Goal: Task Accomplishment & Management: Use online tool/utility

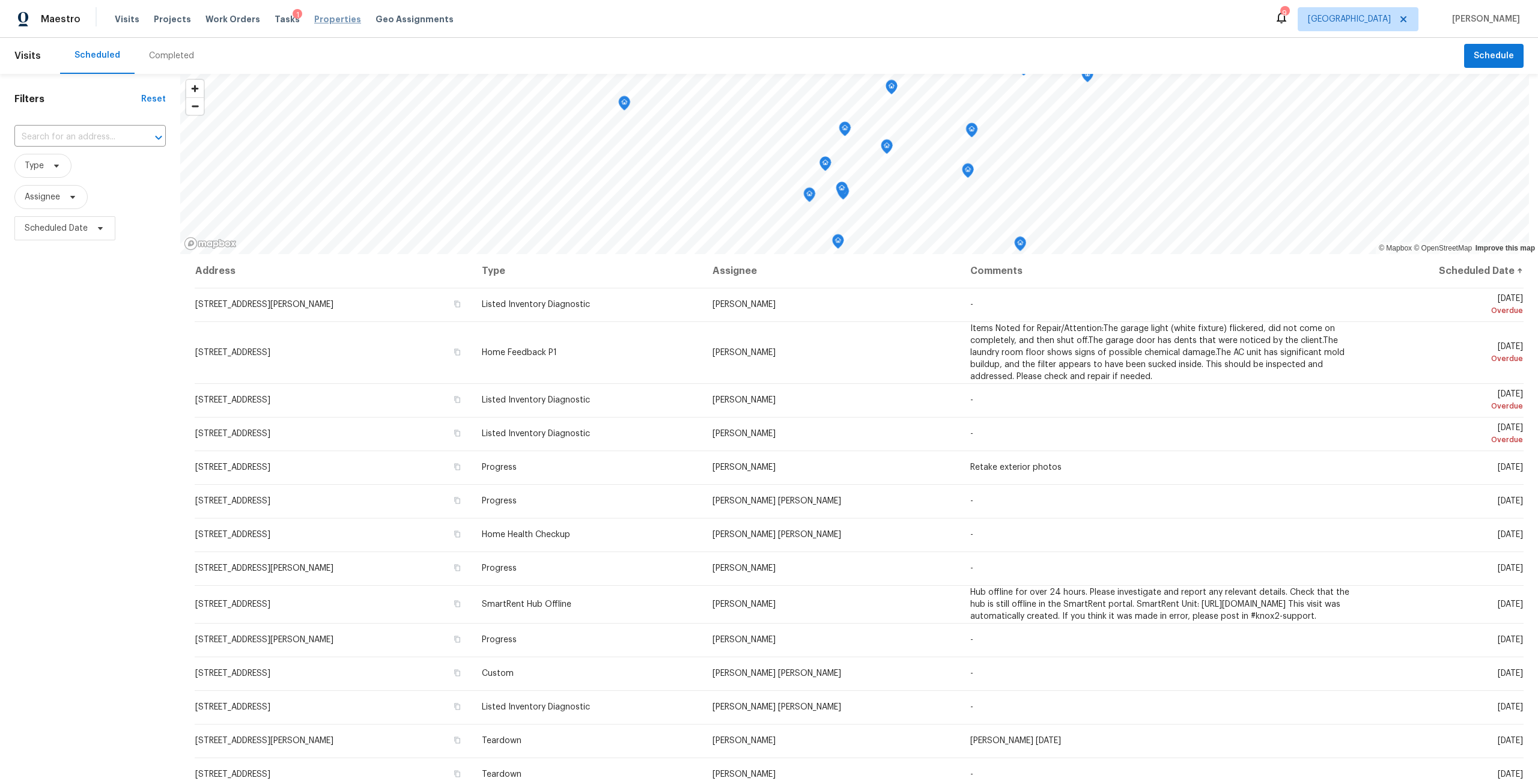
scroll to position [189, 0]
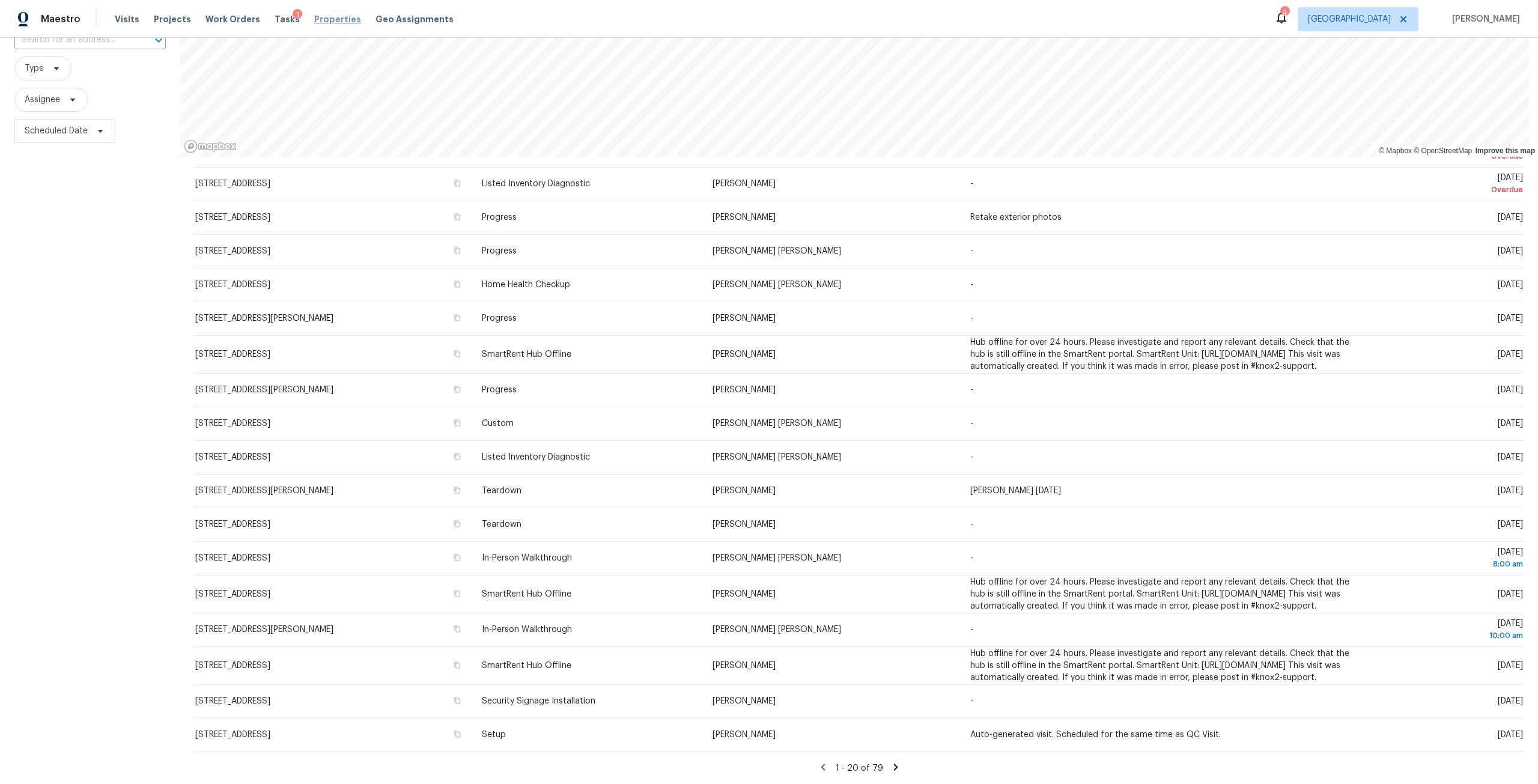
click at [324, 19] on span "Properties" at bounding box center [337, 19] width 47 height 12
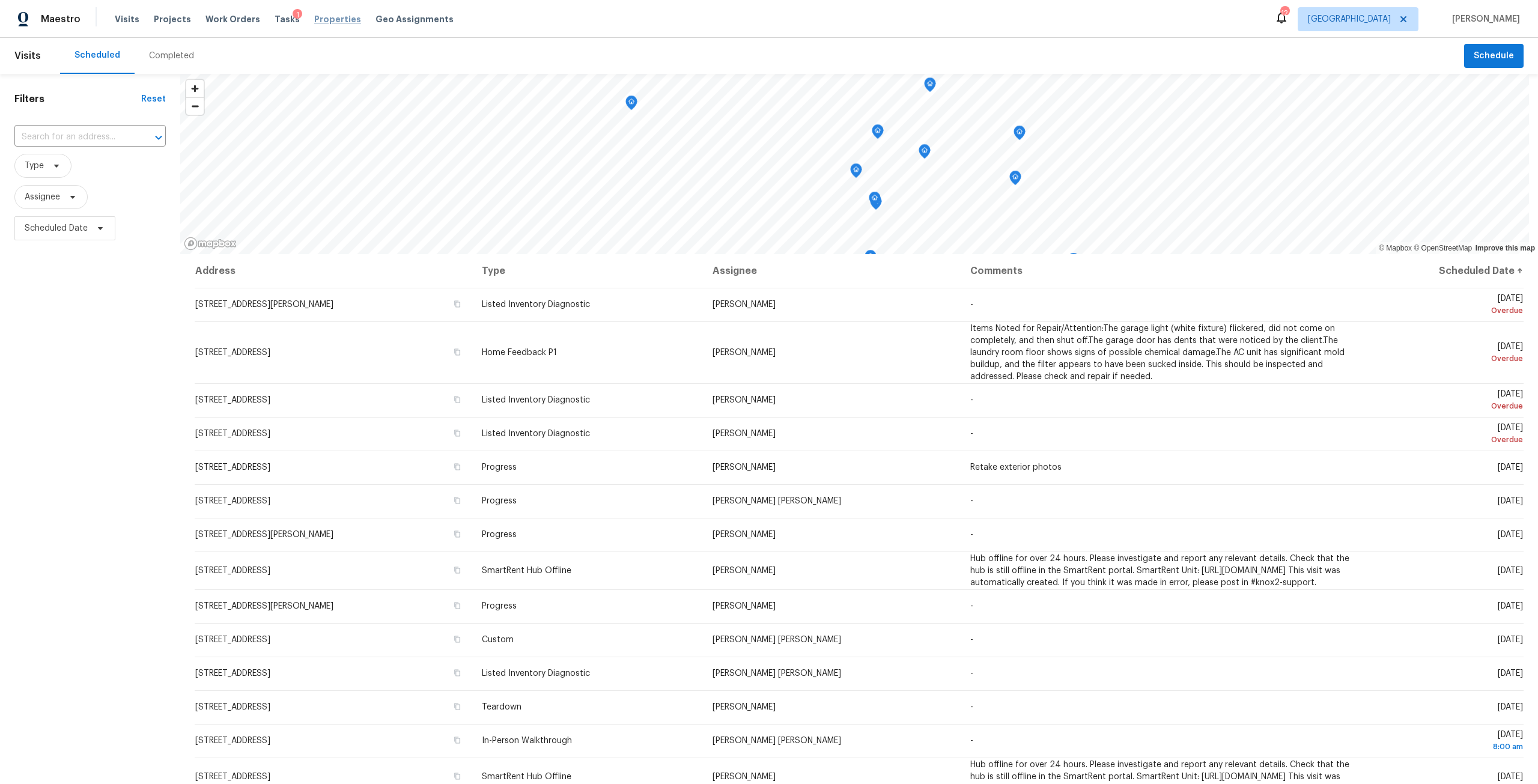
click at [341, 19] on span "Properties" at bounding box center [337, 19] width 47 height 12
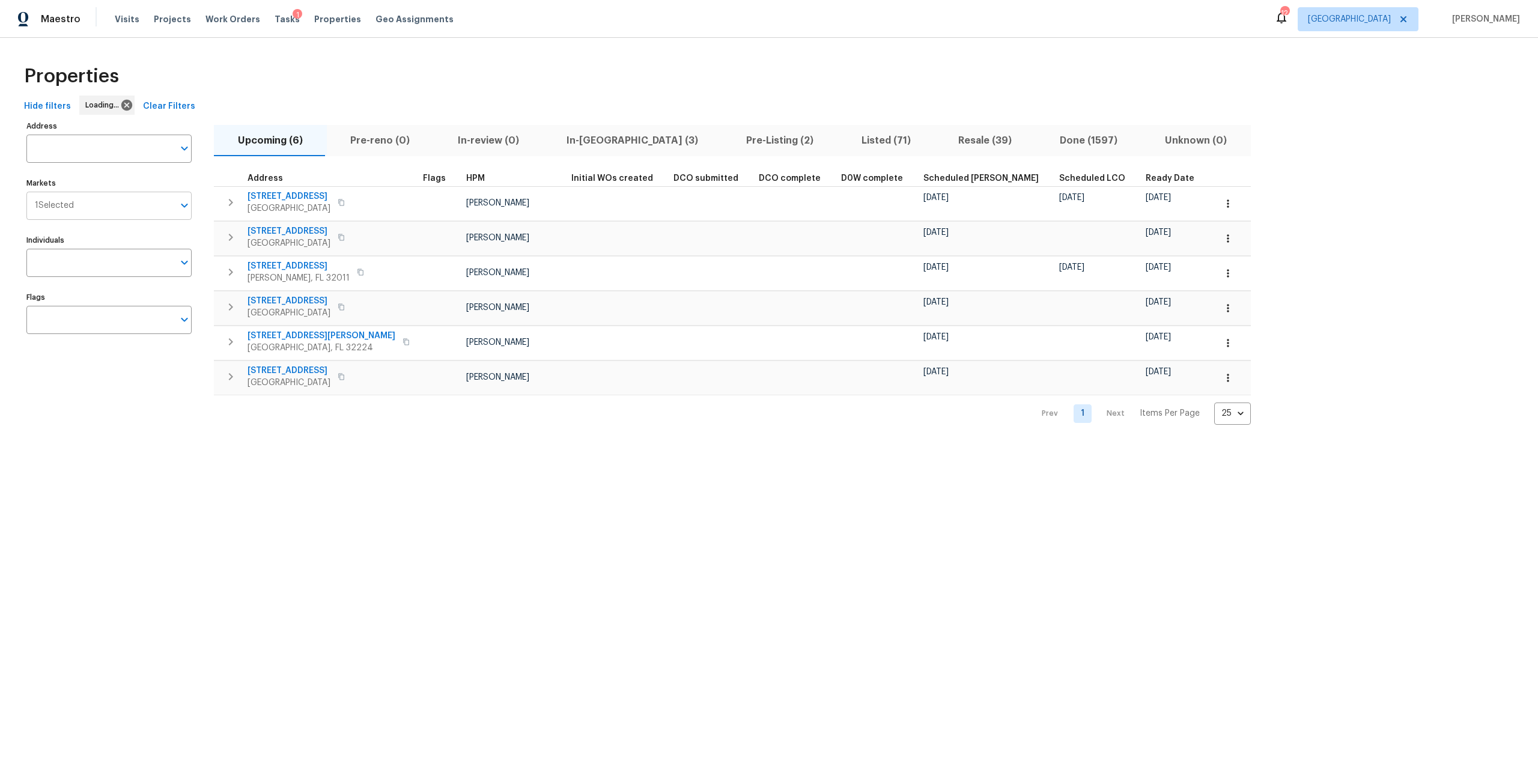
click at [121, 206] on input "Markets" at bounding box center [124, 205] width 100 height 28
click at [121, 158] on input "Address" at bounding box center [100, 148] width 147 height 28
drag, startPoint x: 121, startPoint y: 158, endPoint x: 104, endPoint y: 192, distance: 38.0
click at [104, 192] on input "Markets" at bounding box center [124, 205] width 100 height 28
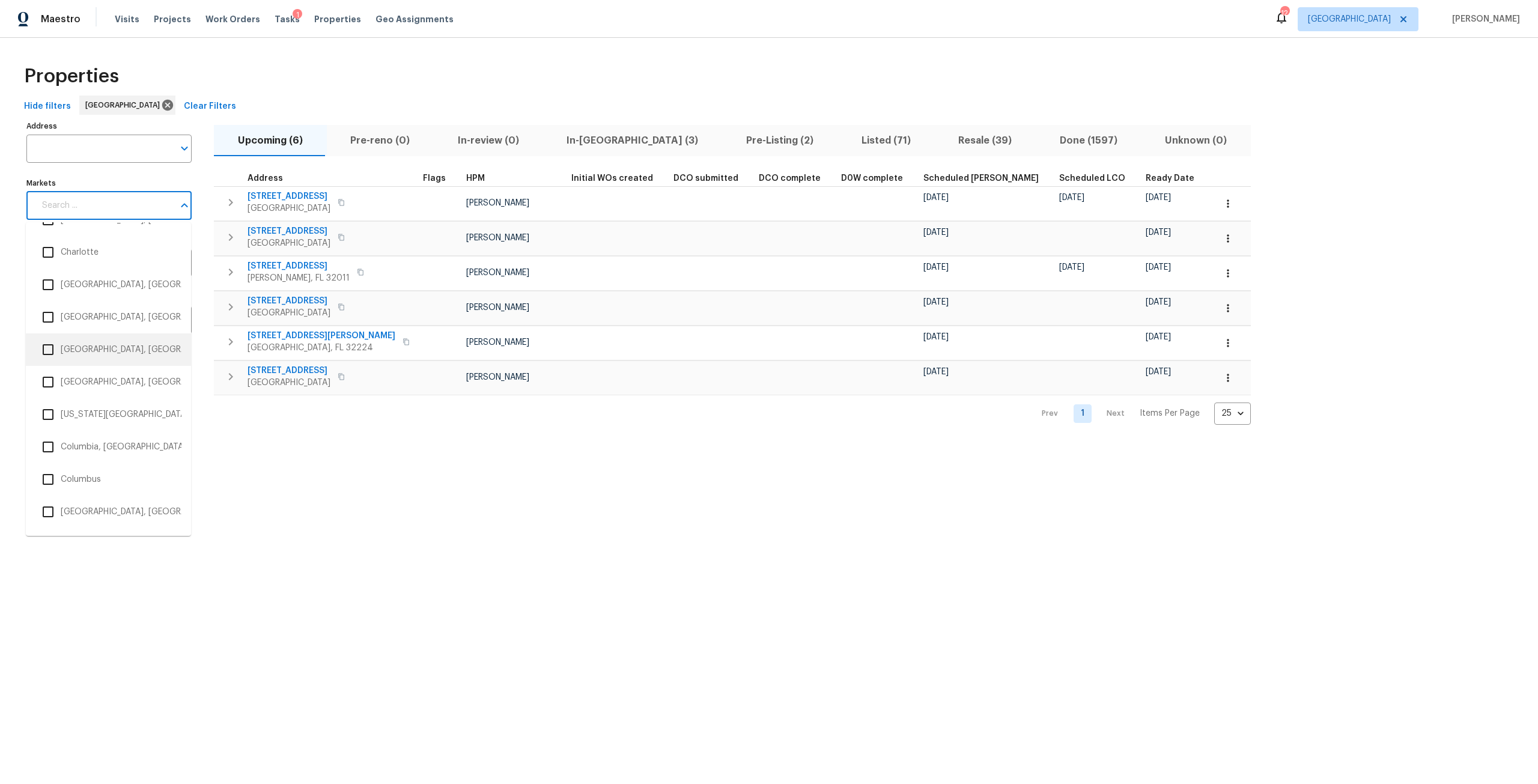
scroll to position [480, 0]
click at [105, 437] on li "Columbia, SC" at bounding box center [108, 444] width 146 height 25
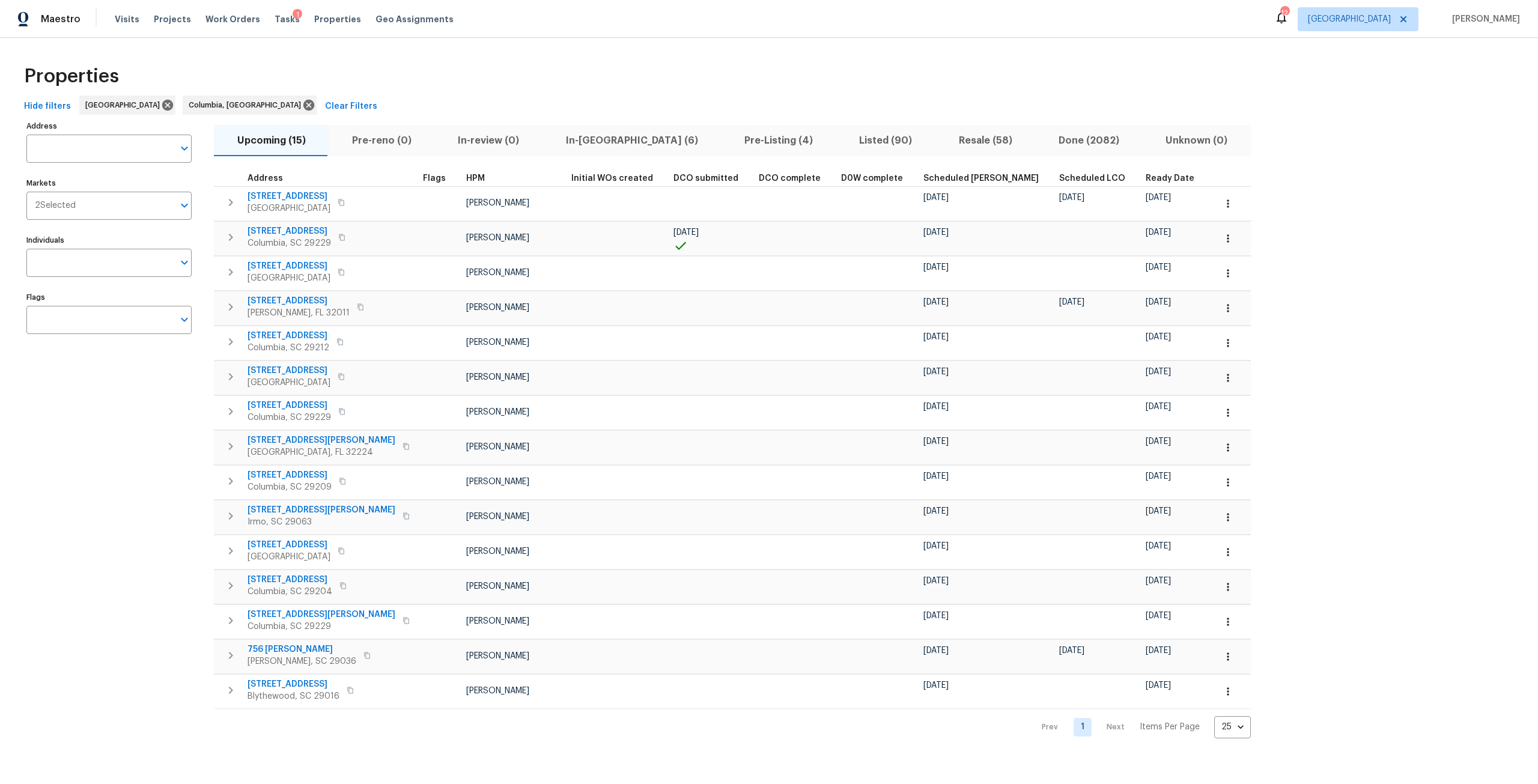
click at [97, 152] on input "Address" at bounding box center [100, 148] width 147 height 28
paste input "79 Summercreek Dr Spartanburg SC 29307"
click at [129, 180] on li "79 Summercreek Dr Spartanburg SC 29307" at bounding box center [108, 179] width 165 height 19
type input "79 Summercreek Dr Spartanburg SC 29307"
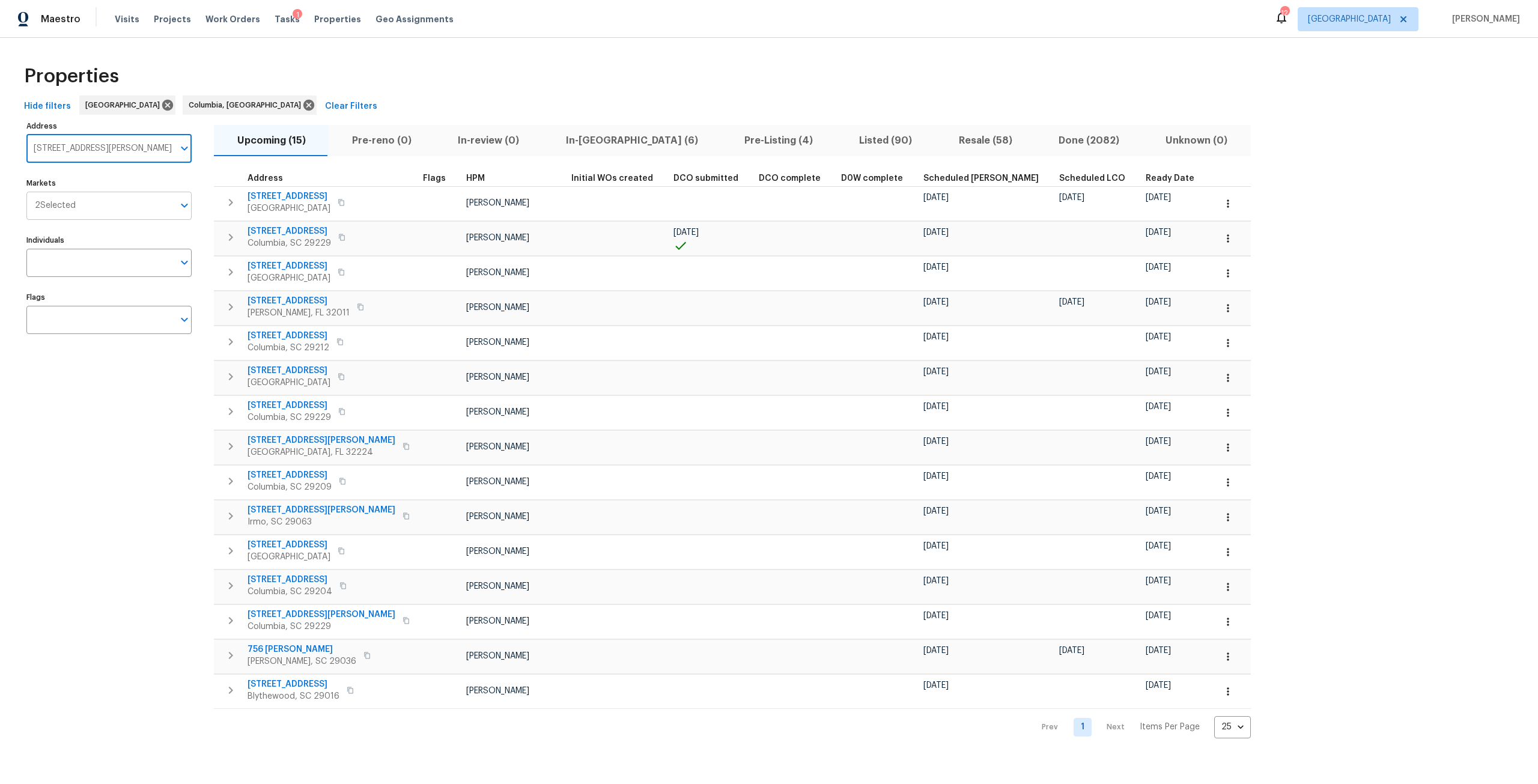
scroll to position [0, 0]
click at [113, 203] on input "Markets" at bounding box center [124, 205] width 98 height 28
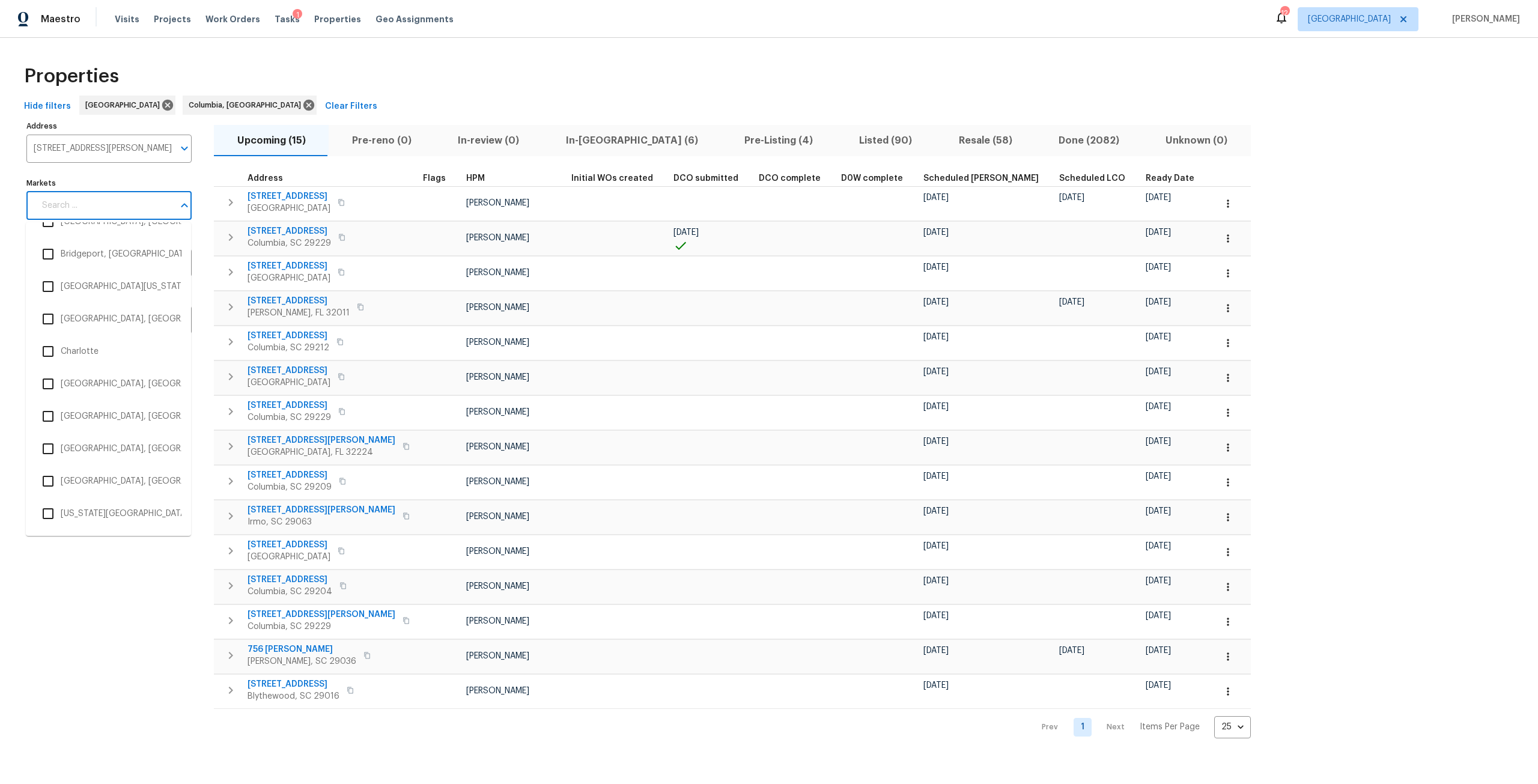
scroll to position [420, 0]
click at [91, 307] on li "Charleston, SC" at bounding box center [108, 309] width 146 height 25
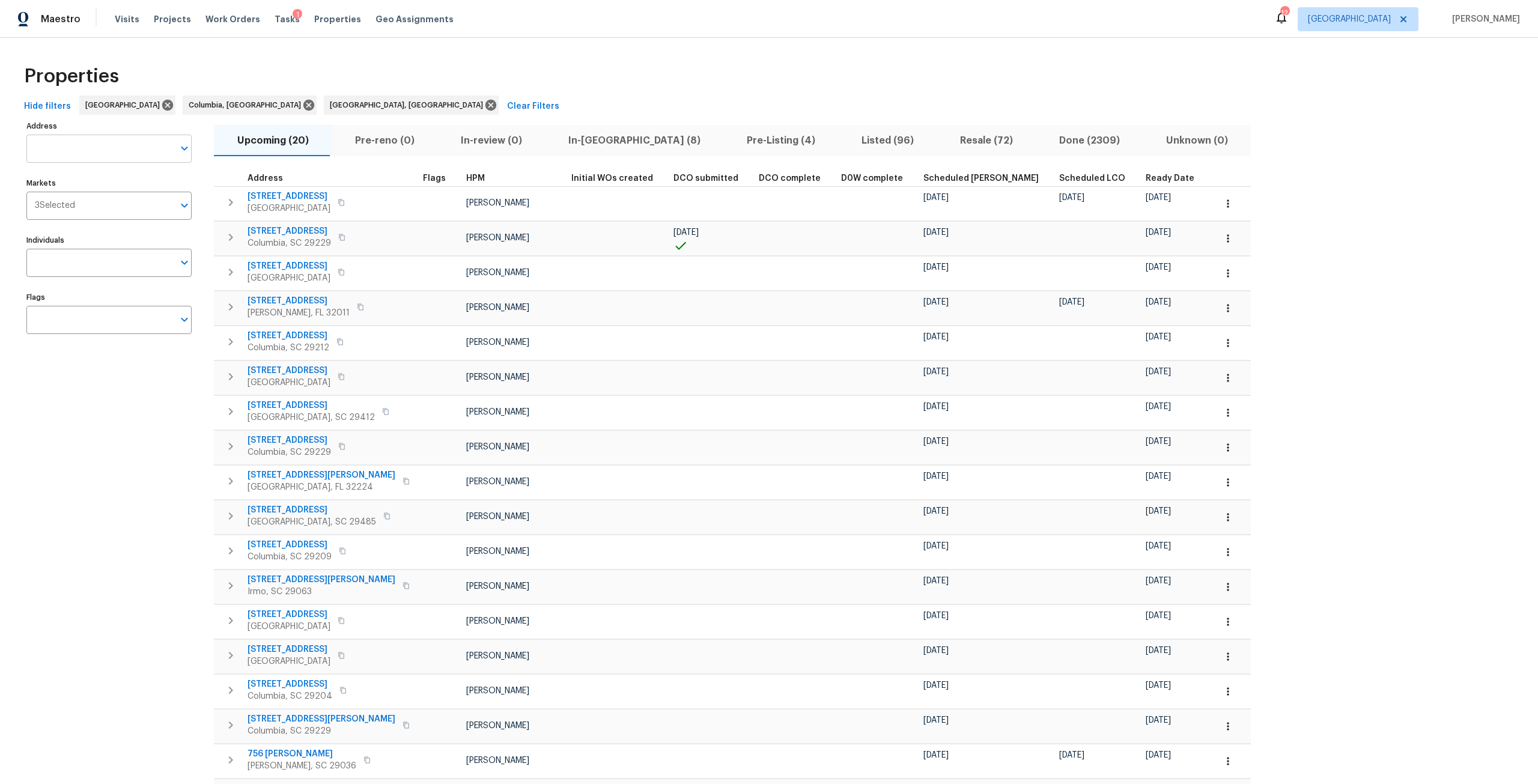
click at [86, 150] on input "Address" at bounding box center [100, 148] width 147 height 28
paste input "79 Summercreek Dr Spartanburg SC 29307"
click at [115, 190] on li "79 Summercreek Dr Spartanburg SC 29307" at bounding box center [108, 179] width 165 height 19
type input "79 Summercreek Dr Spartanburg SC 29307"
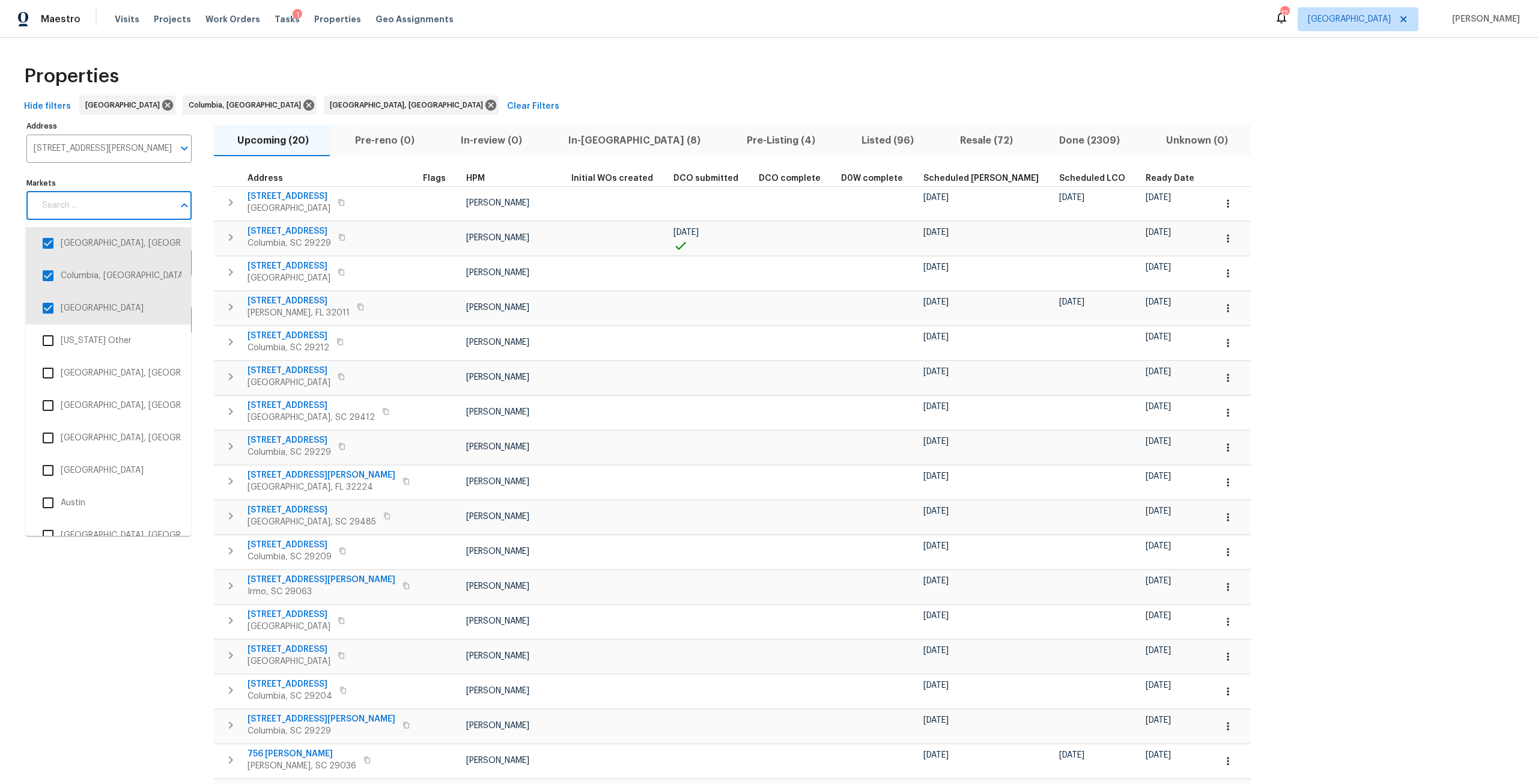
click at [121, 206] on input "Markets" at bounding box center [104, 205] width 139 height 28
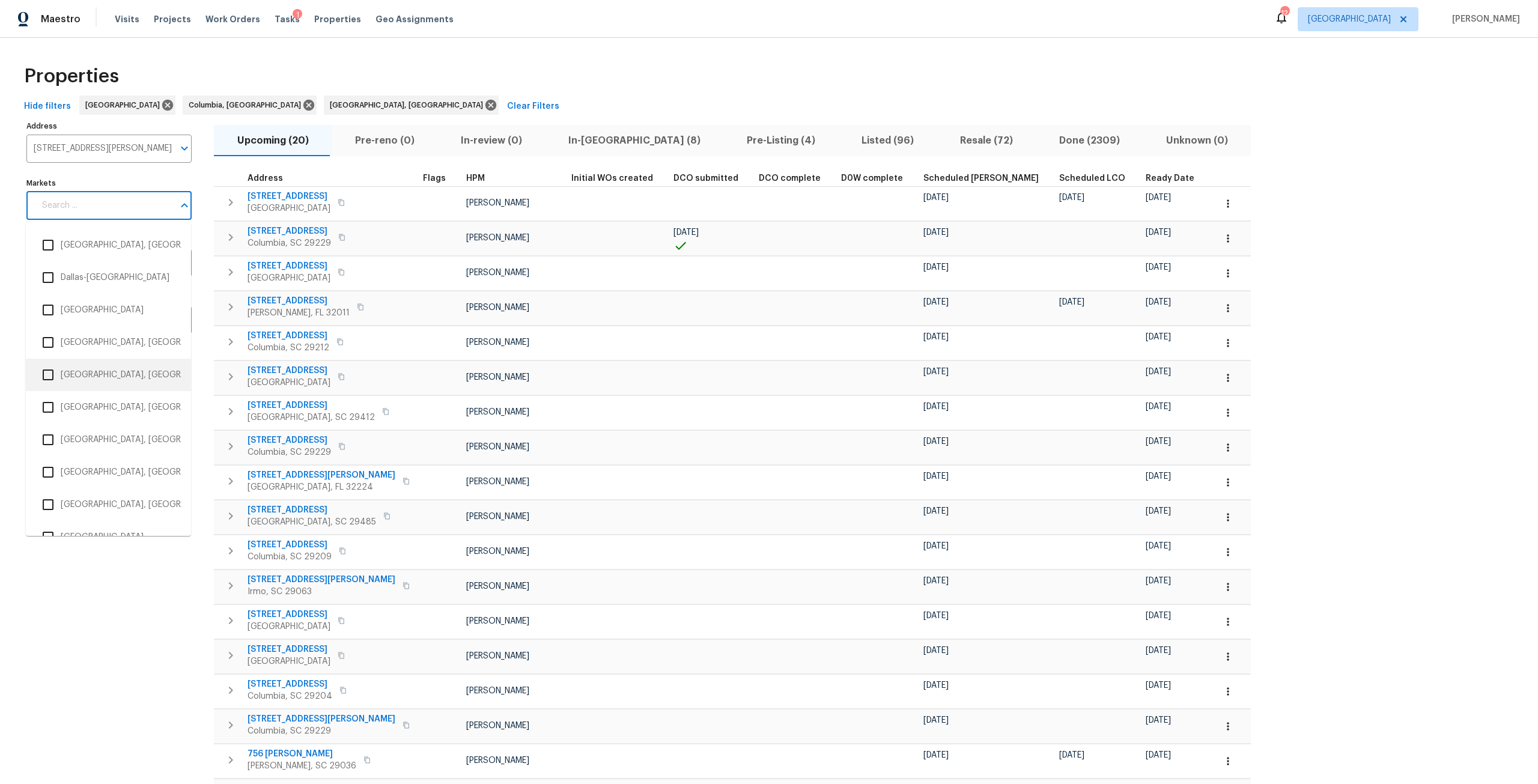
scroll to position [781, 0]
click at [109, 432] on li "Greenville, SC" at bounding box center [108, 435] width 146 height 25
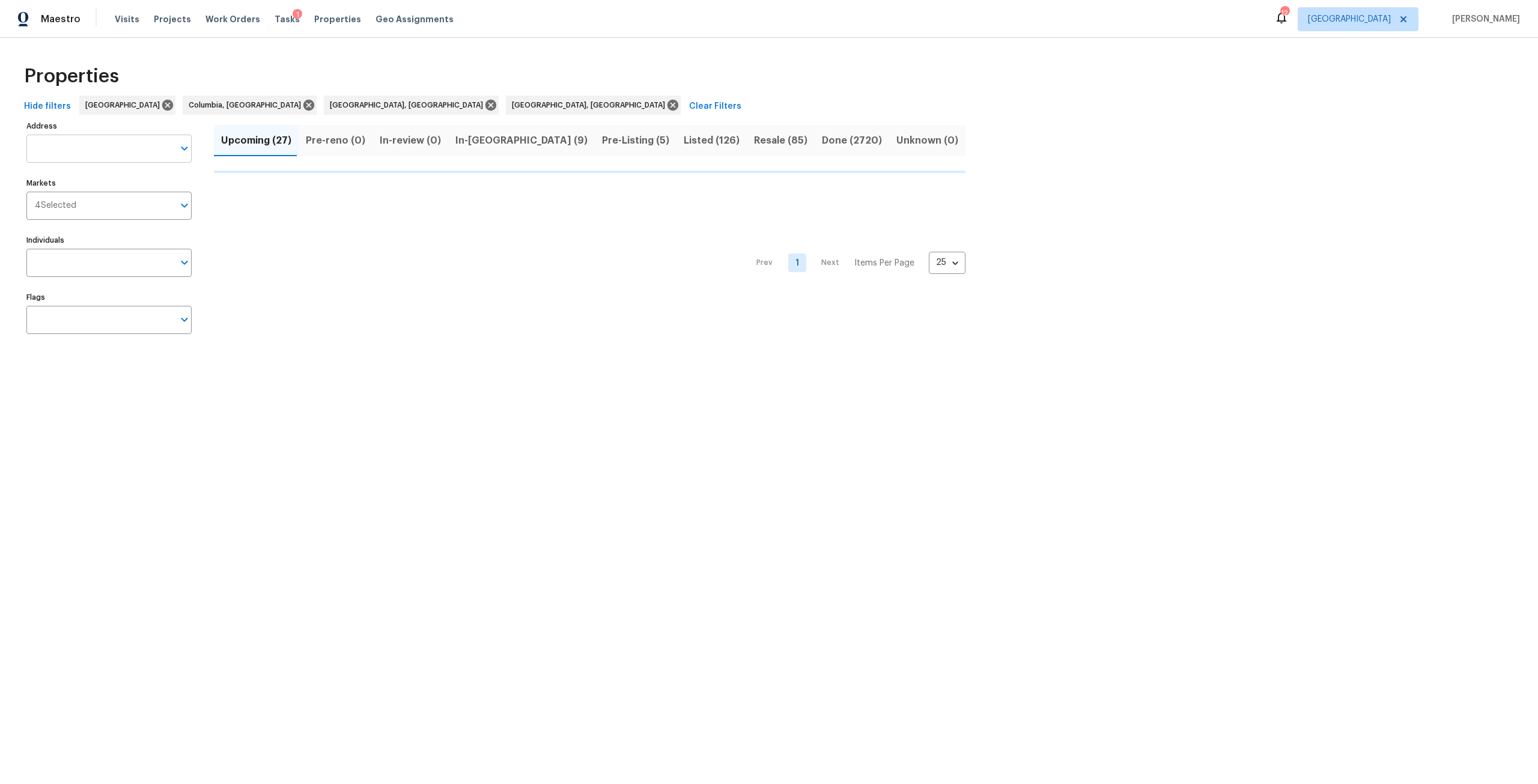
click at [86, 141] on input "Address" at bounding box center [100, 148] width 147 height 28
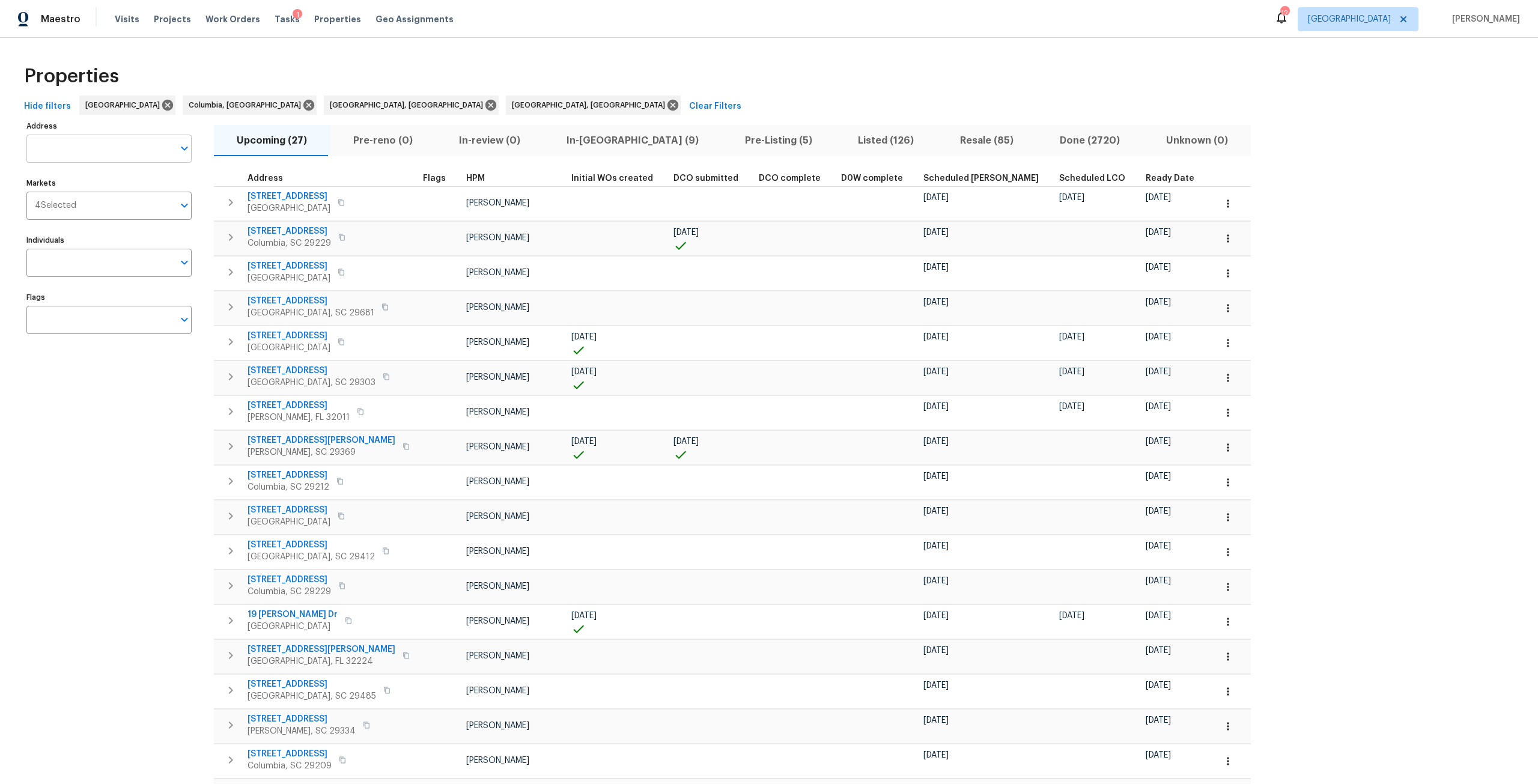
drag, startPoint x: 86, startPoint y: 141, endPoint x: 69, endPoint y: 144, distance: 17.3
click at [69, 144] on input "Address" at bounding box center [100, 148] width 147 height 28
paste input "79 Summercreek Dr Spartanburg SC 29307"
click at [92, 179] on li "79 Summercreek Dr Spartanburg SC 29307" at bounding box center [108, 179] width 165 height 19
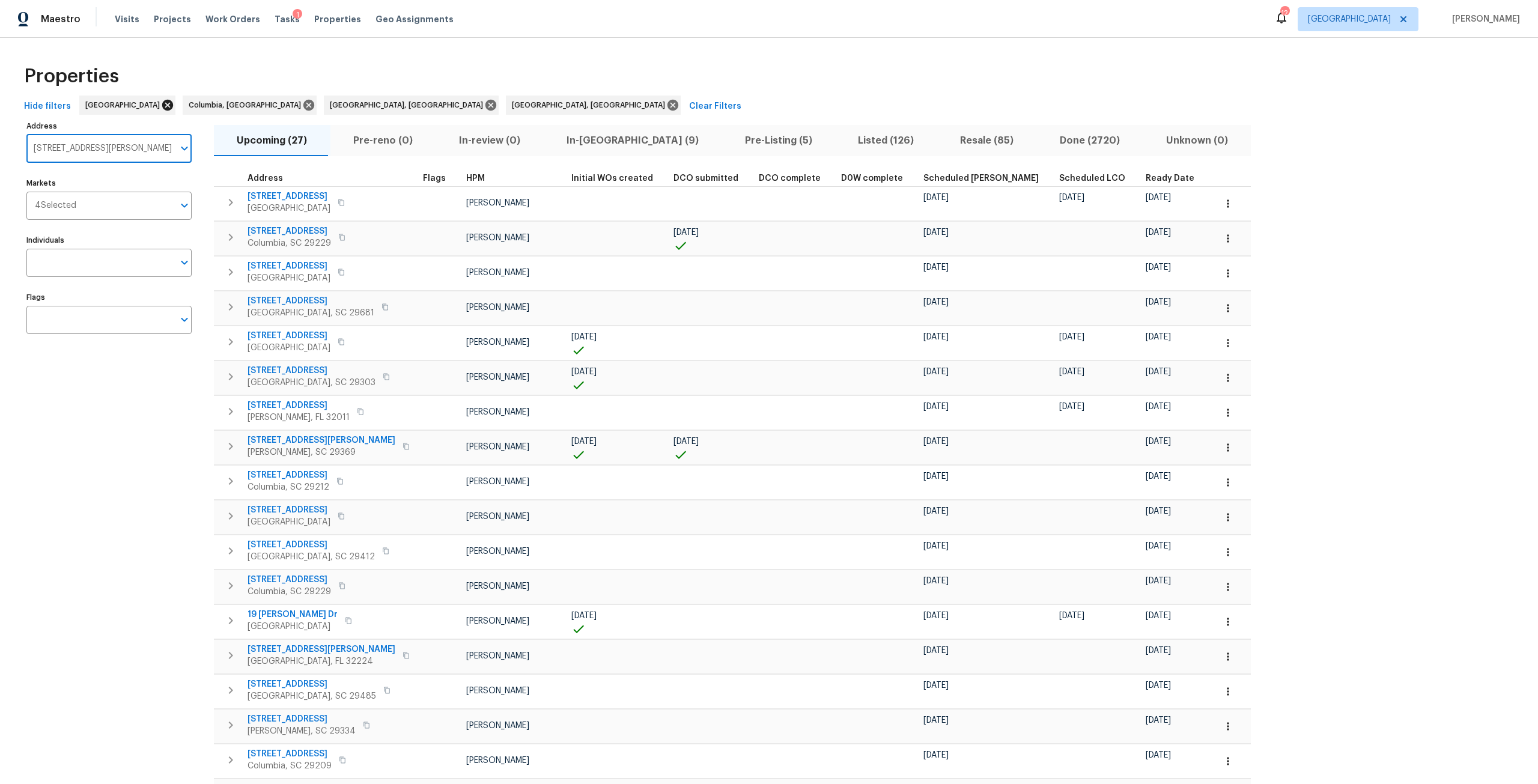
type input "79 Summercreek Dr Spartanburg SC 29307"
click at [161, 104] on icon at bounding box center [168, 105] width 14 height 14
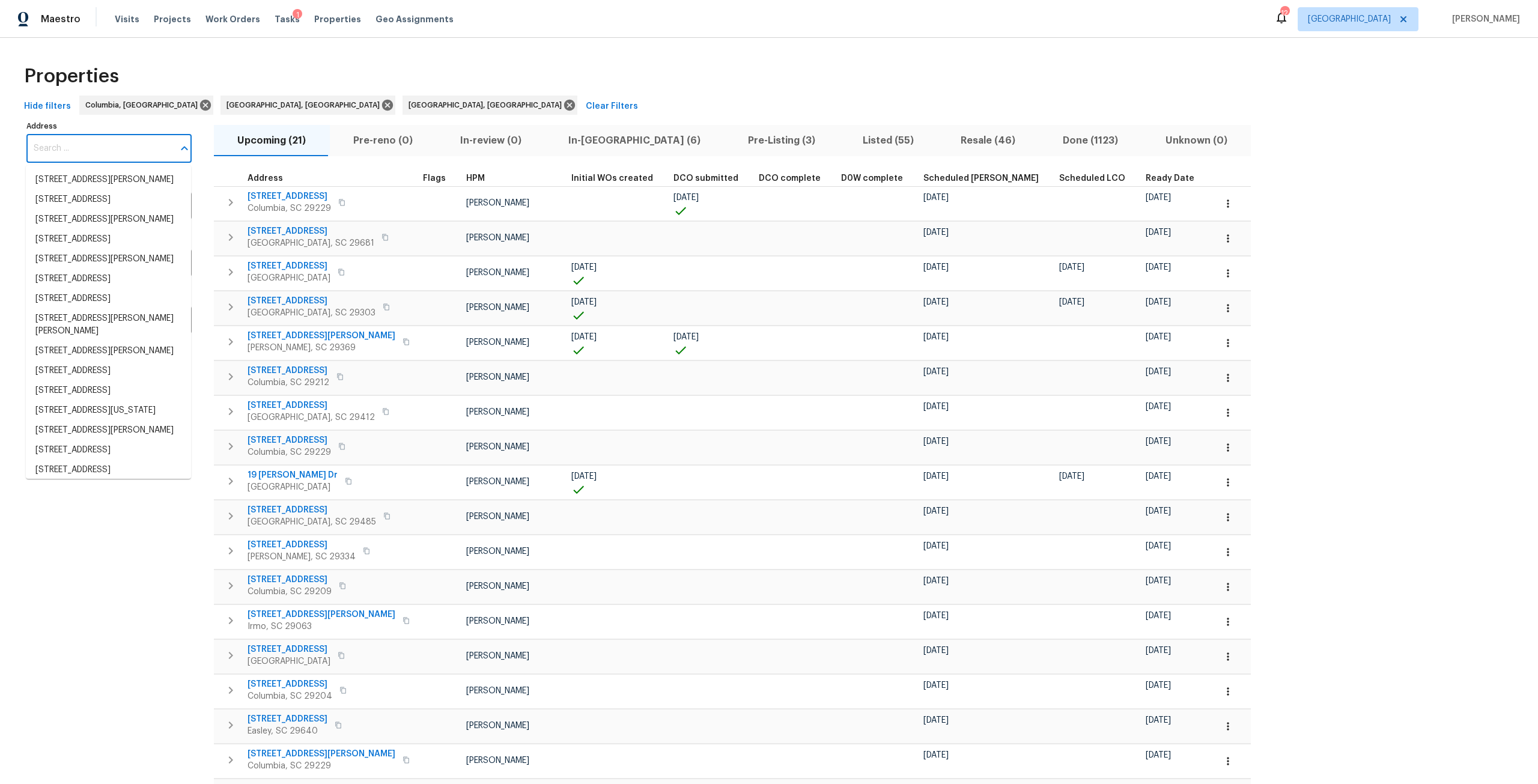
click at [108, 135] on input "Address" at bounding box center [100, 148] width 147 height 28
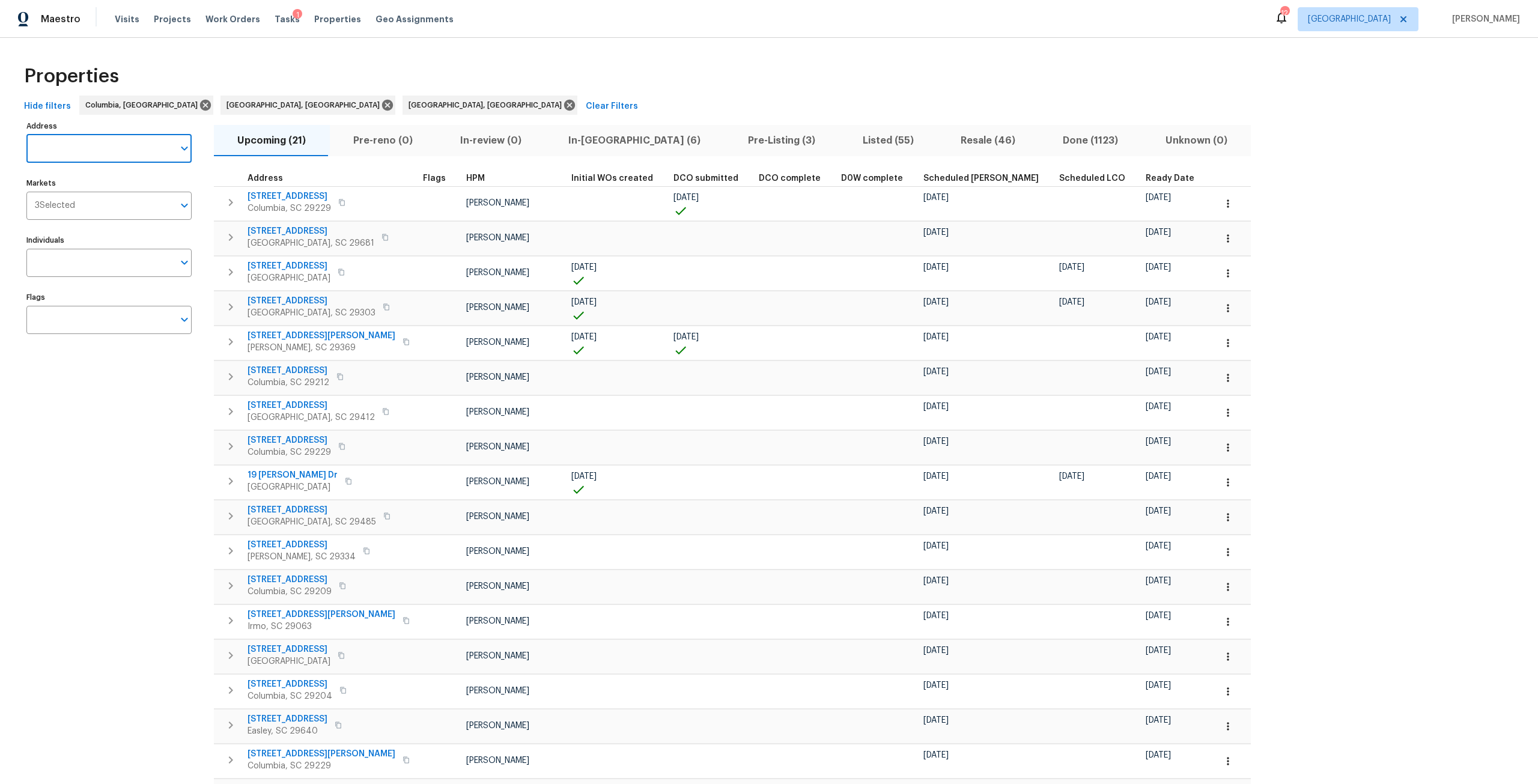
paste input "79 Summercreek Dr Spartanburg SC 29307"
click at [121, 177] on li "79 Summercreek Dr Spartanburg SC 29307" at bounding box center [108, 179] width 165 height 19
type input "79 Summercreek Dr Spartanburg SC 29307"
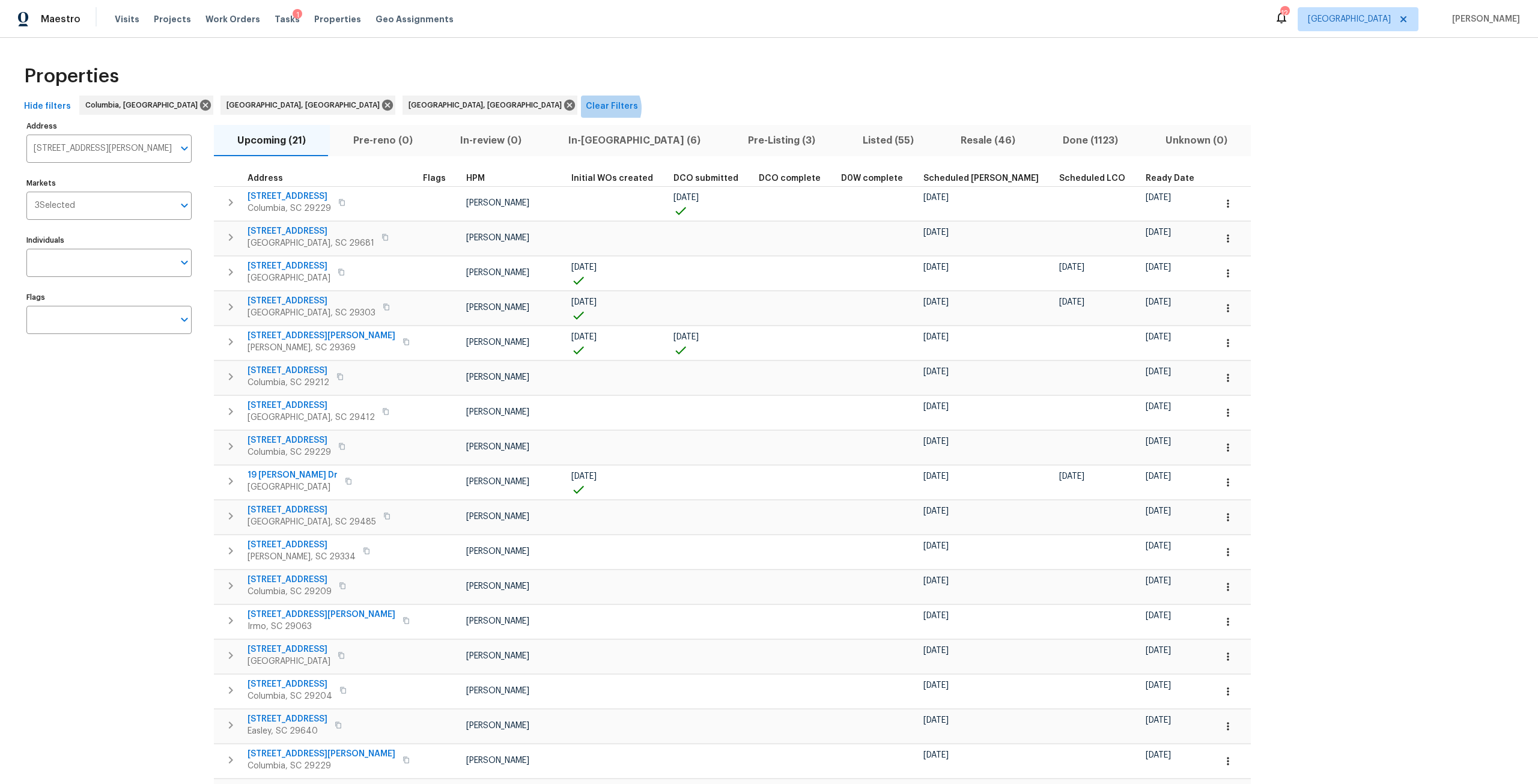
click at [586, 108] on span "Clear Filters" at bounding box center [612, 107] width 53 height 15
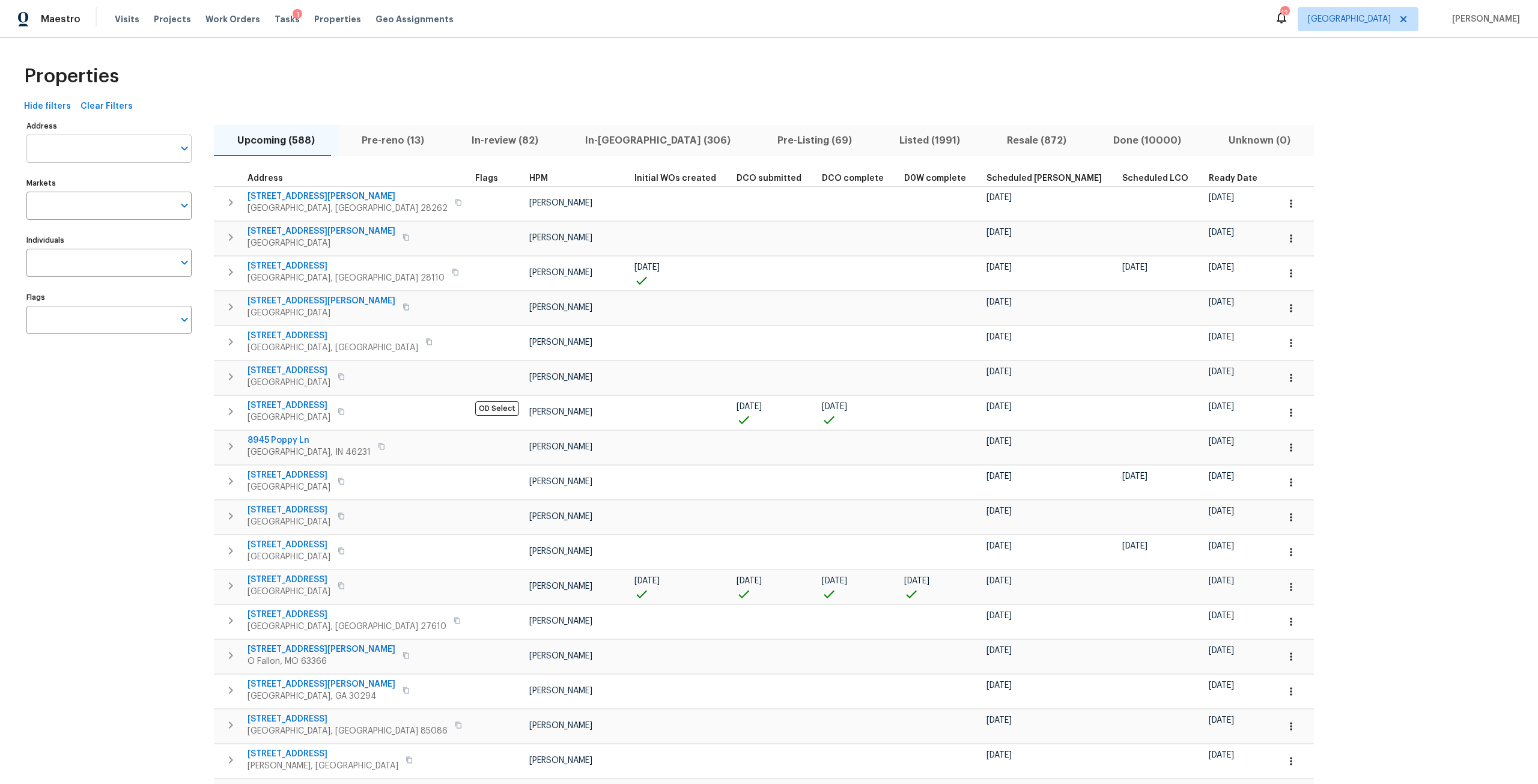
click at [111, 141] on input "Address" at bounding box center [100, 148] width 147 height 28
paste input "79 Summercreek Dr Spartanburg SC 29307"
click at [128, 174] on li "79 Summercreek Dr Spartanburg SC 29307" at bounding box center [108, 179] width 165 height 19
type input "79 Summercreek Dr Spartanburg SC 29307"
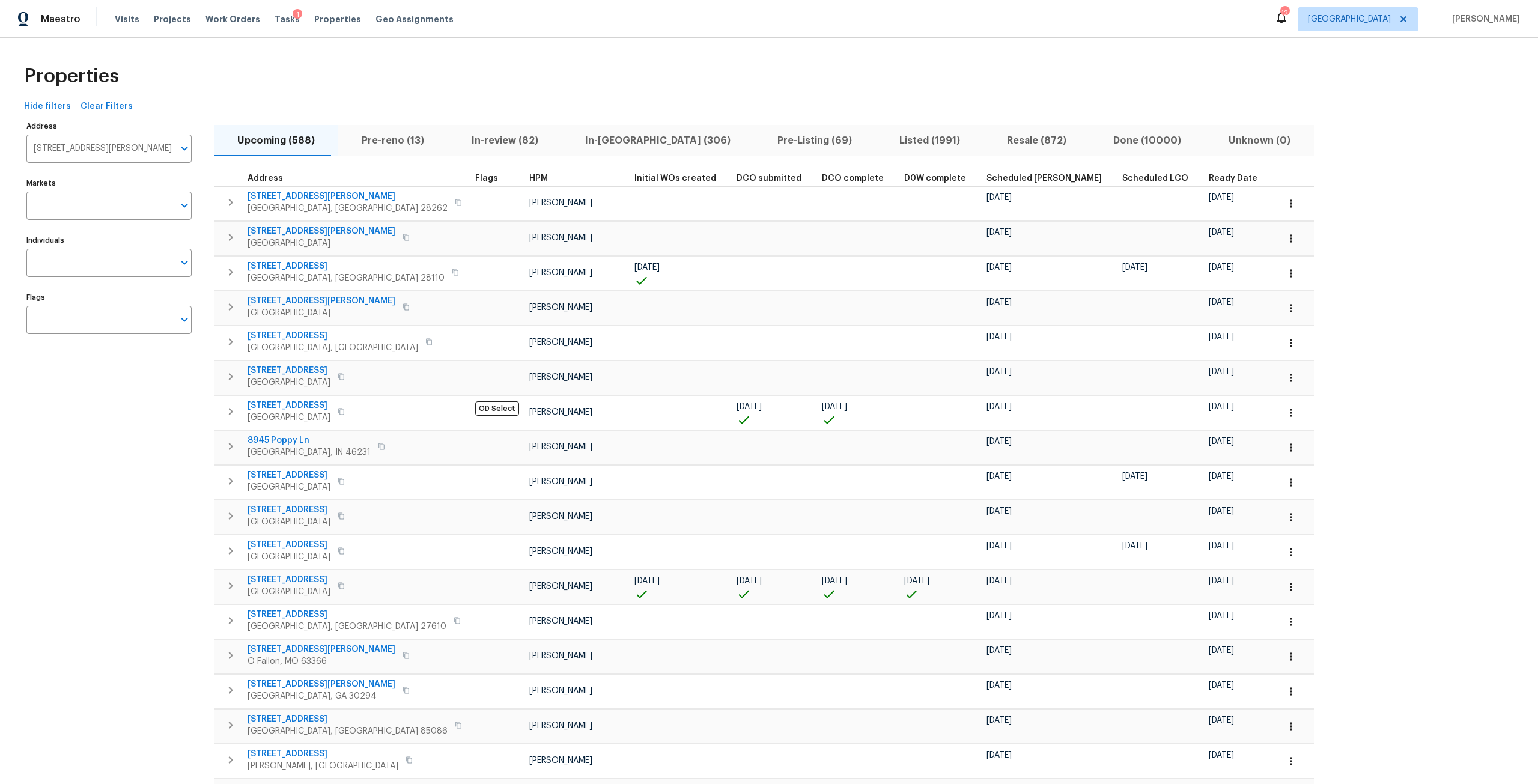
scroll to position [0, 0]
click at [64, 224] on div "Address 79 Summercreek Dr Spartanburg SC 29307 Address Markets Markets Individu…" at bounding box center [116, 602] width 180 height 969
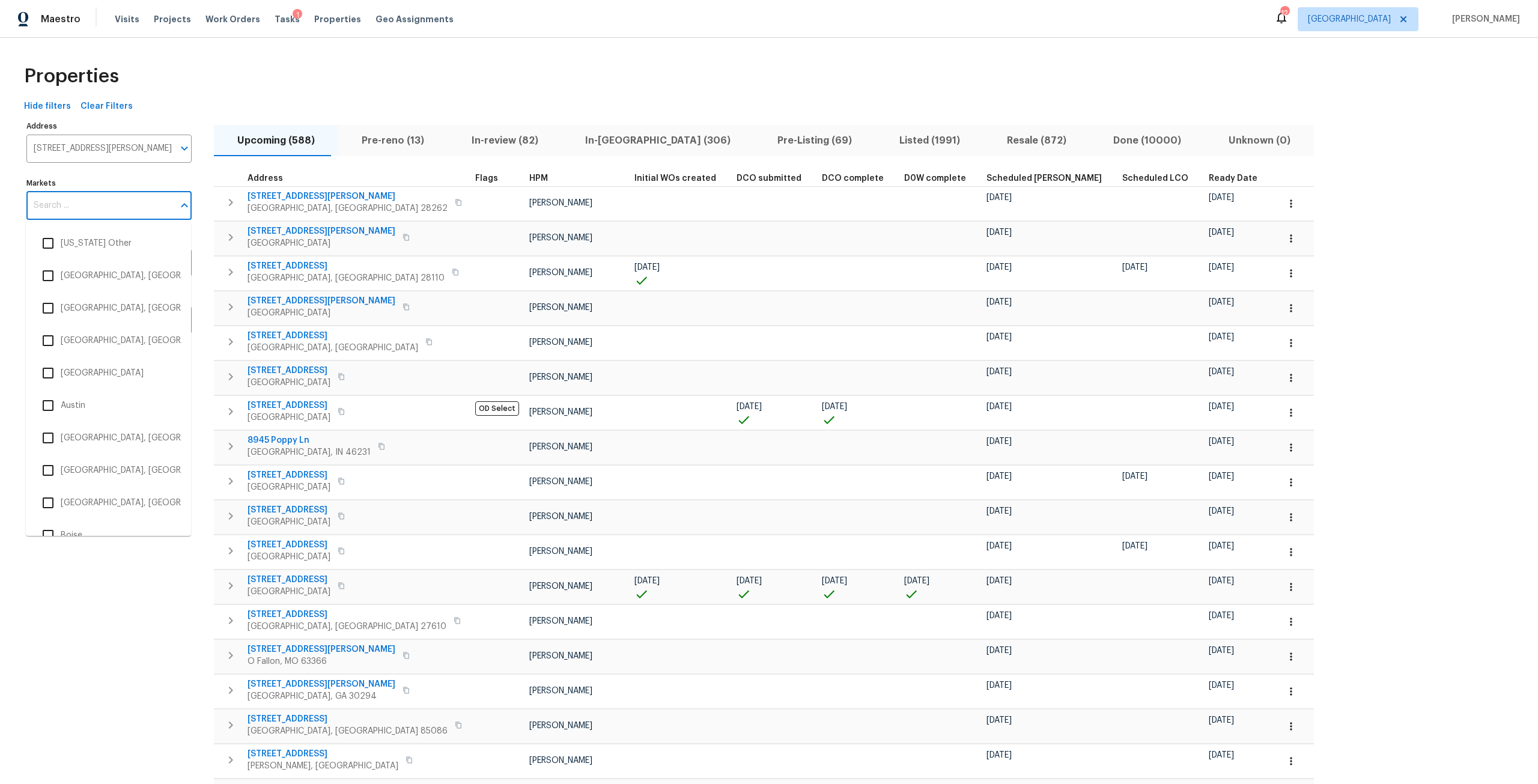
click at [75, 211] on input "Markets" at bounding box center [100, 205] width 147 height 28
click at [64, 288] on li "Greenville, SC" at bounding box center [108, 283] width 146 height 25
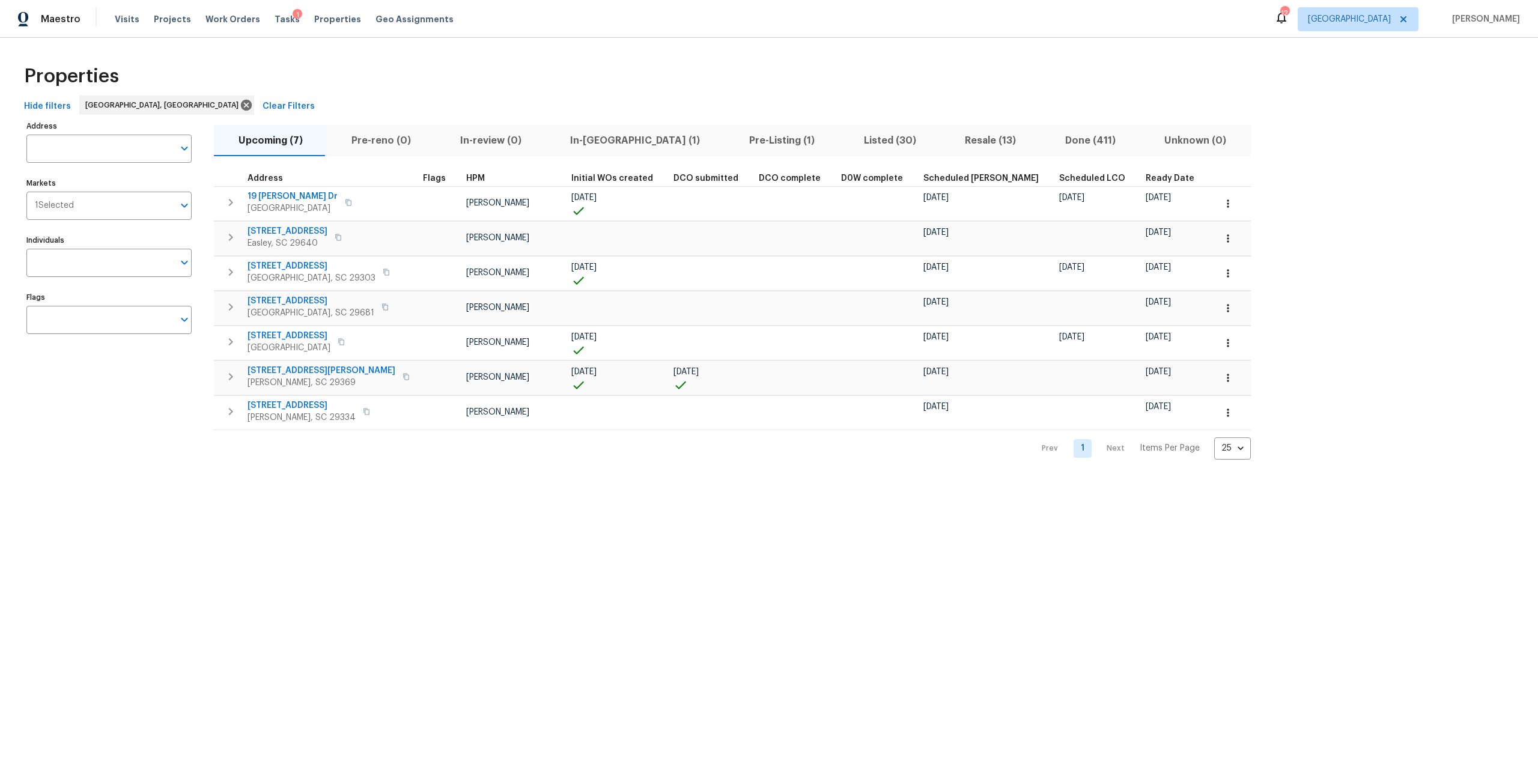
click at [584, 146] on span "In-reno (1)" at bounding box center [635, 141] width 164 height 17
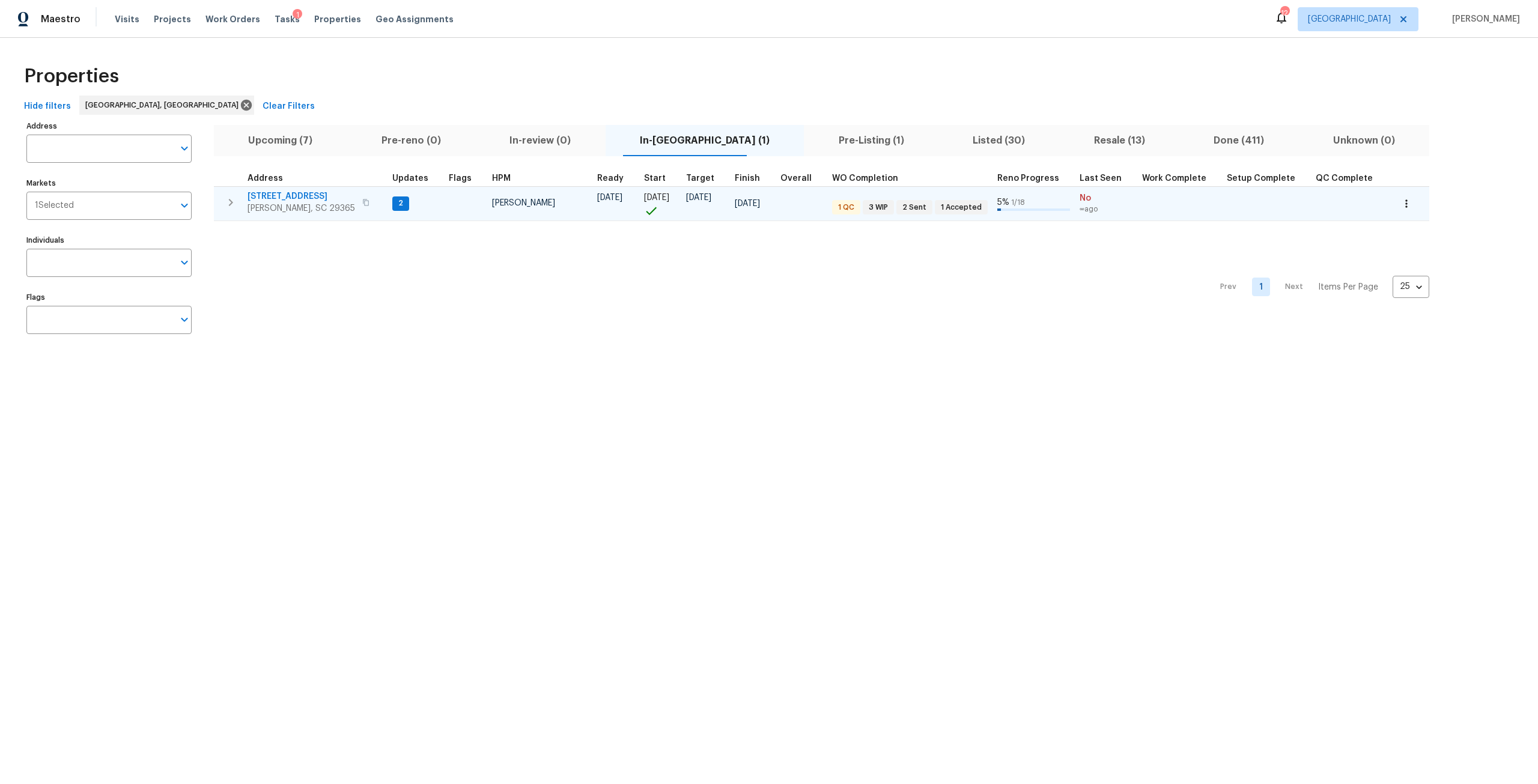
click at [307, 196] on span "203 Heatherbrook Dr" at bounding box center [301, 196] width 108 height 12
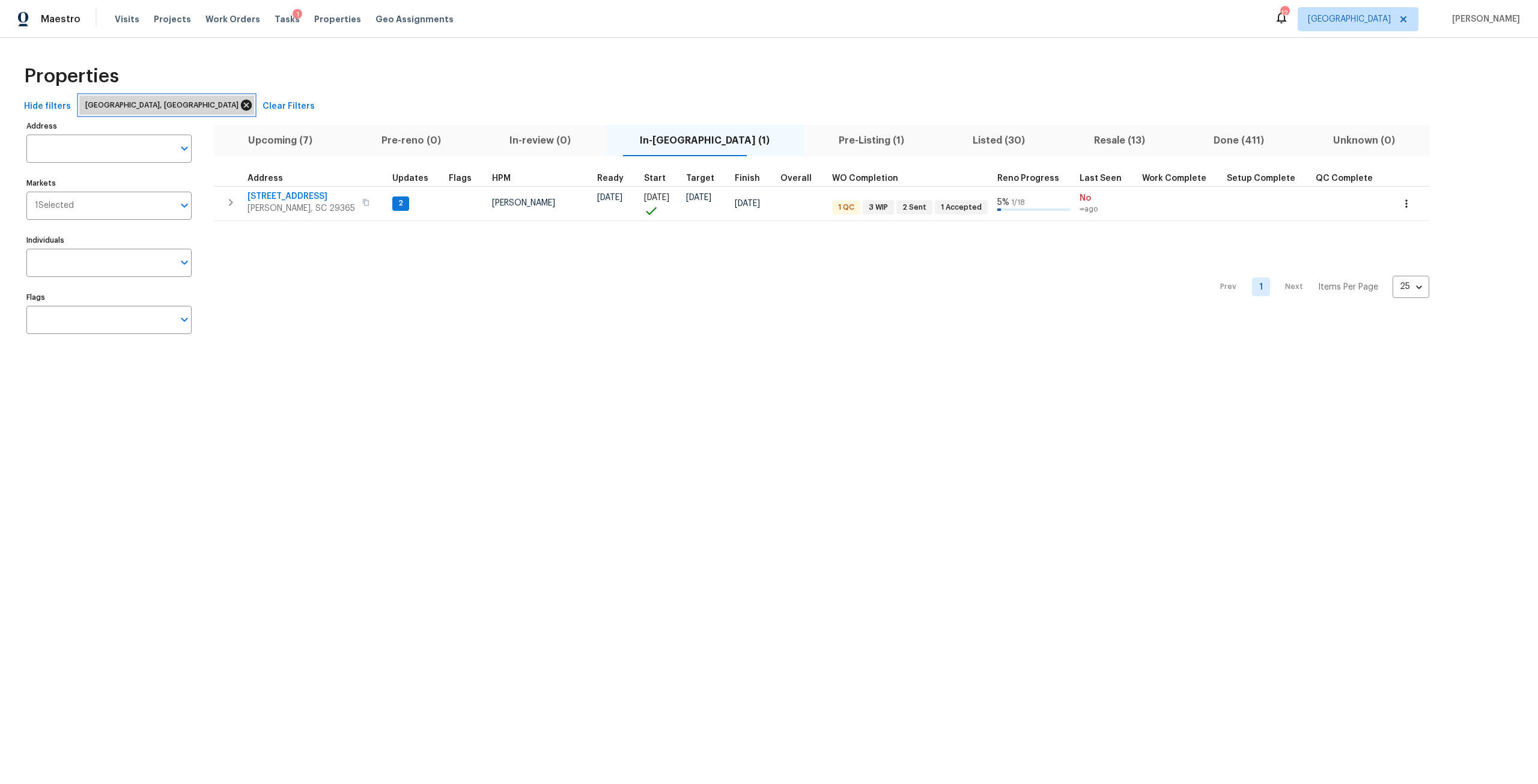
click at [240, 106] on icon at bounding box center [246, 105] width 14 height 14
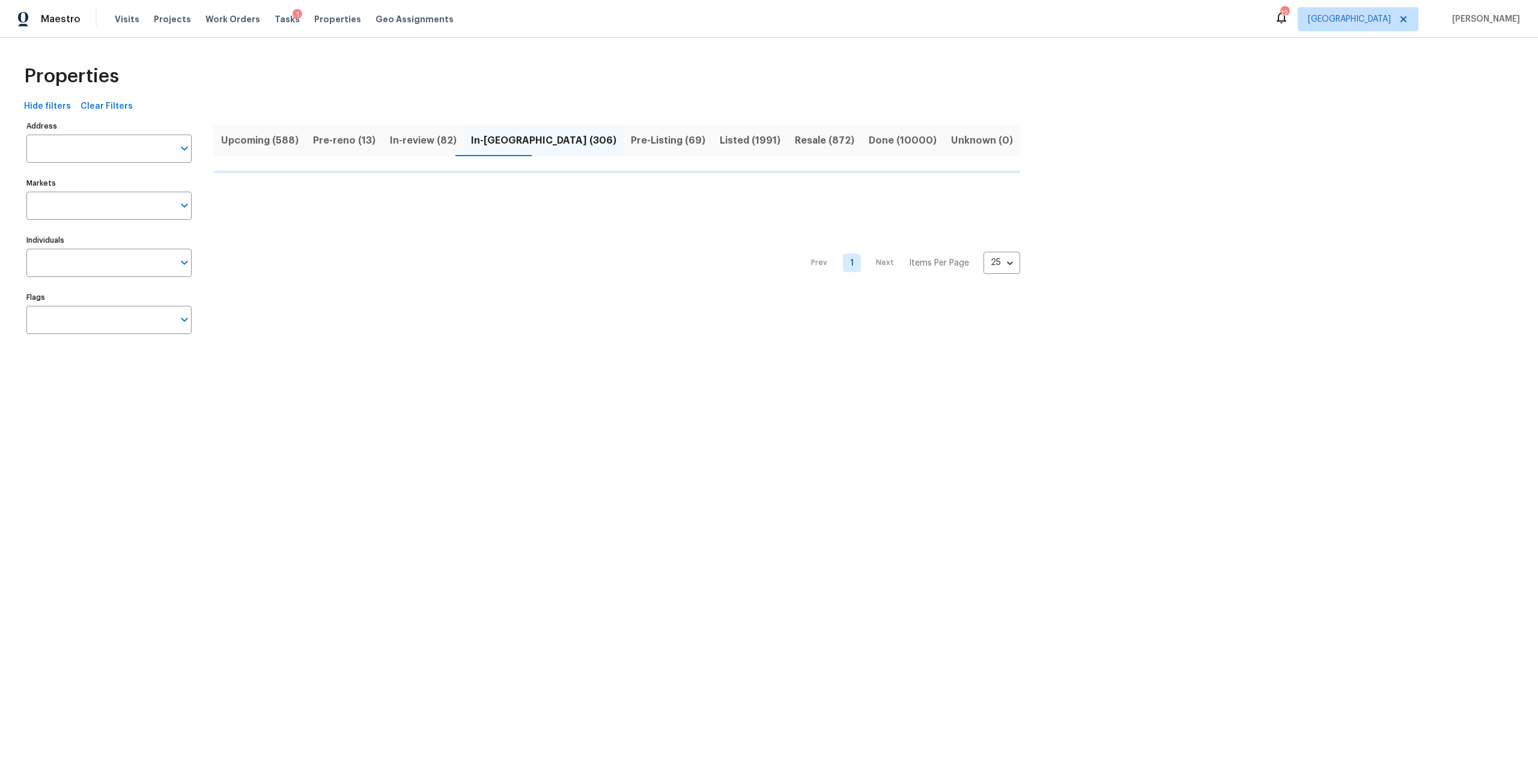
click at [97, 196] on input "Markets" at bounding box center [100, 205] width 147 height 28
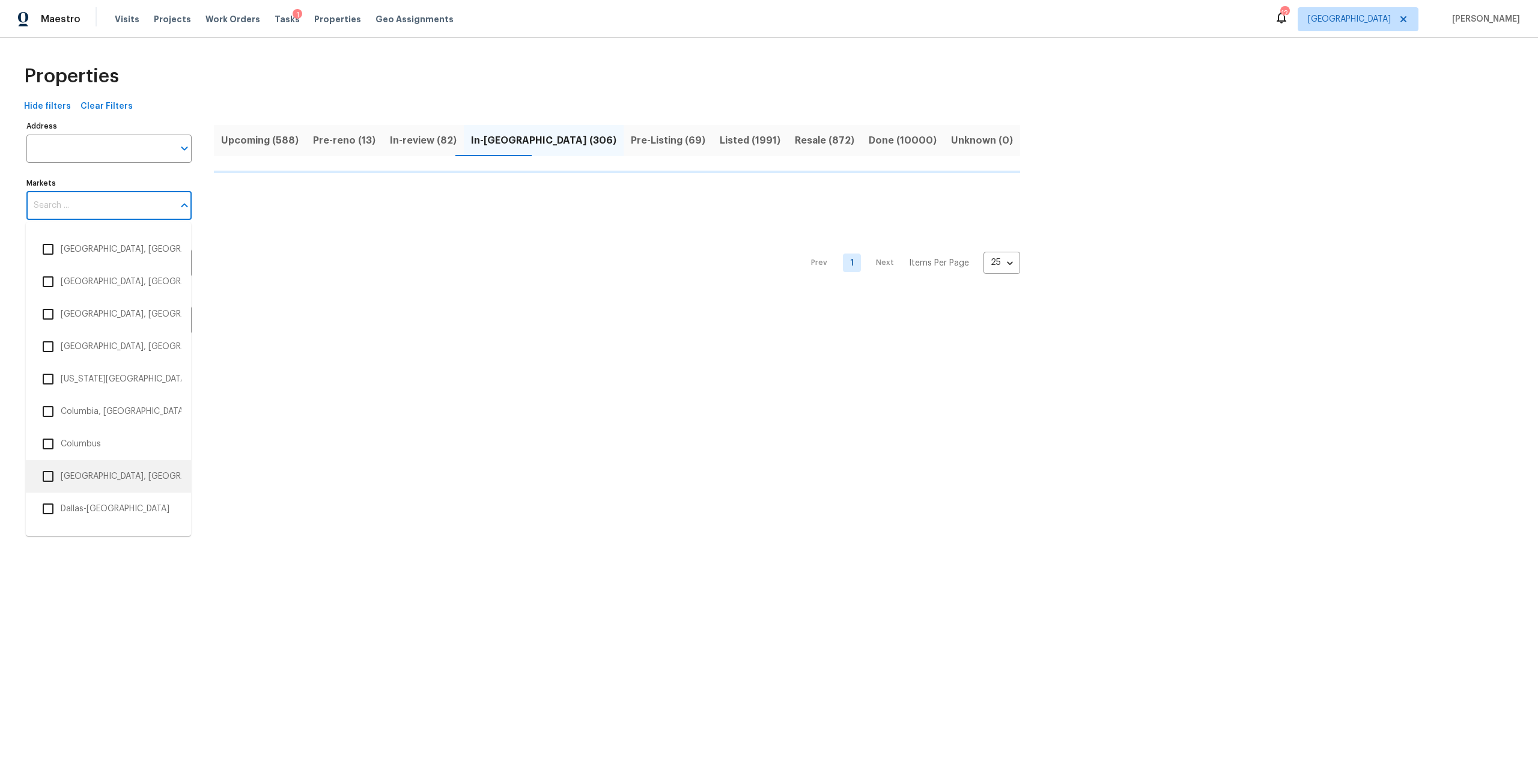
scroll to position [532, 0]
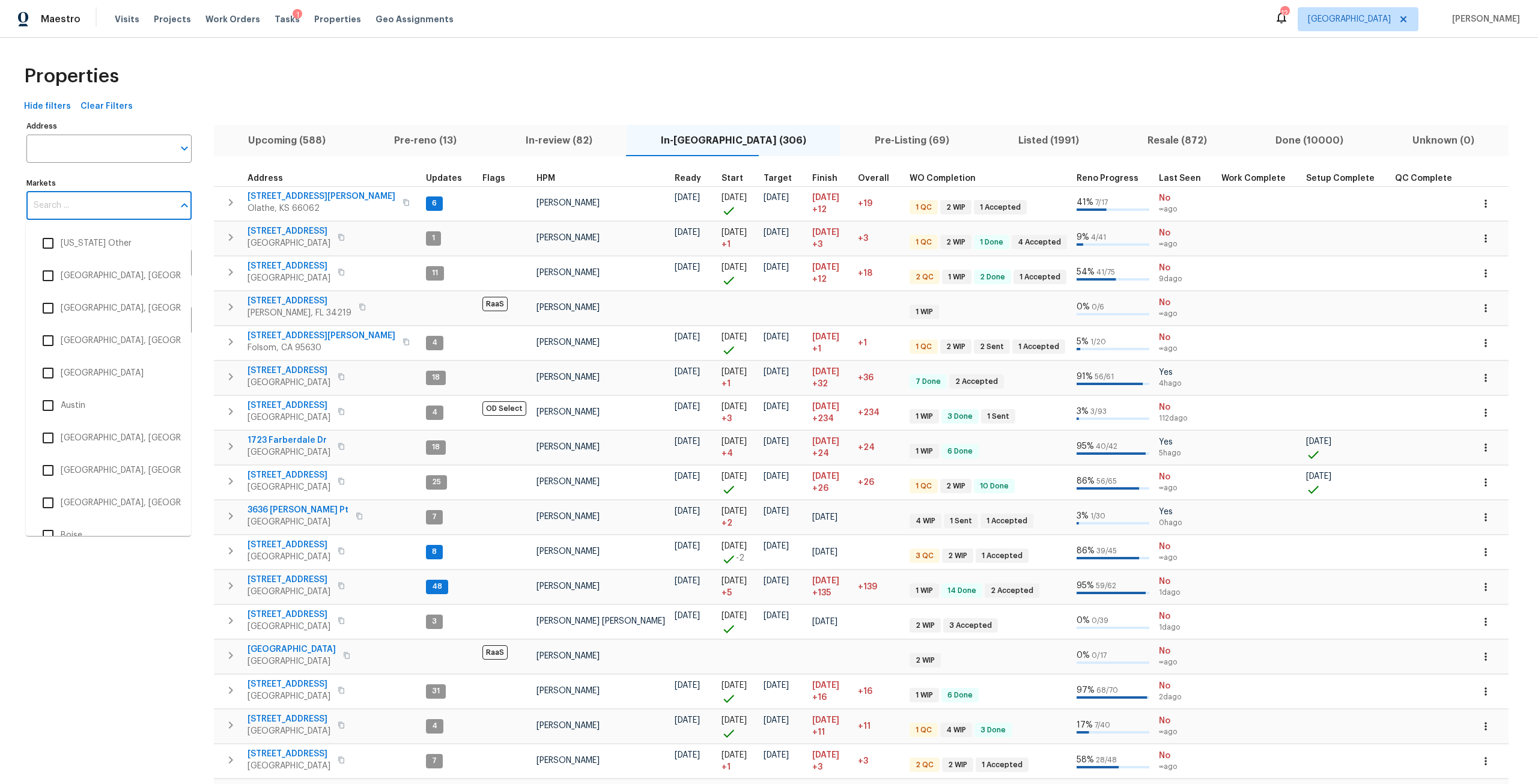
click at [96, 194] on input "Markets" at bounding box center [100, 205] width 147 height 28
click at [77, 507] on li "[GEOGRAPHIC_DATA]" at bounding box center [108, 505] width 146 height 25
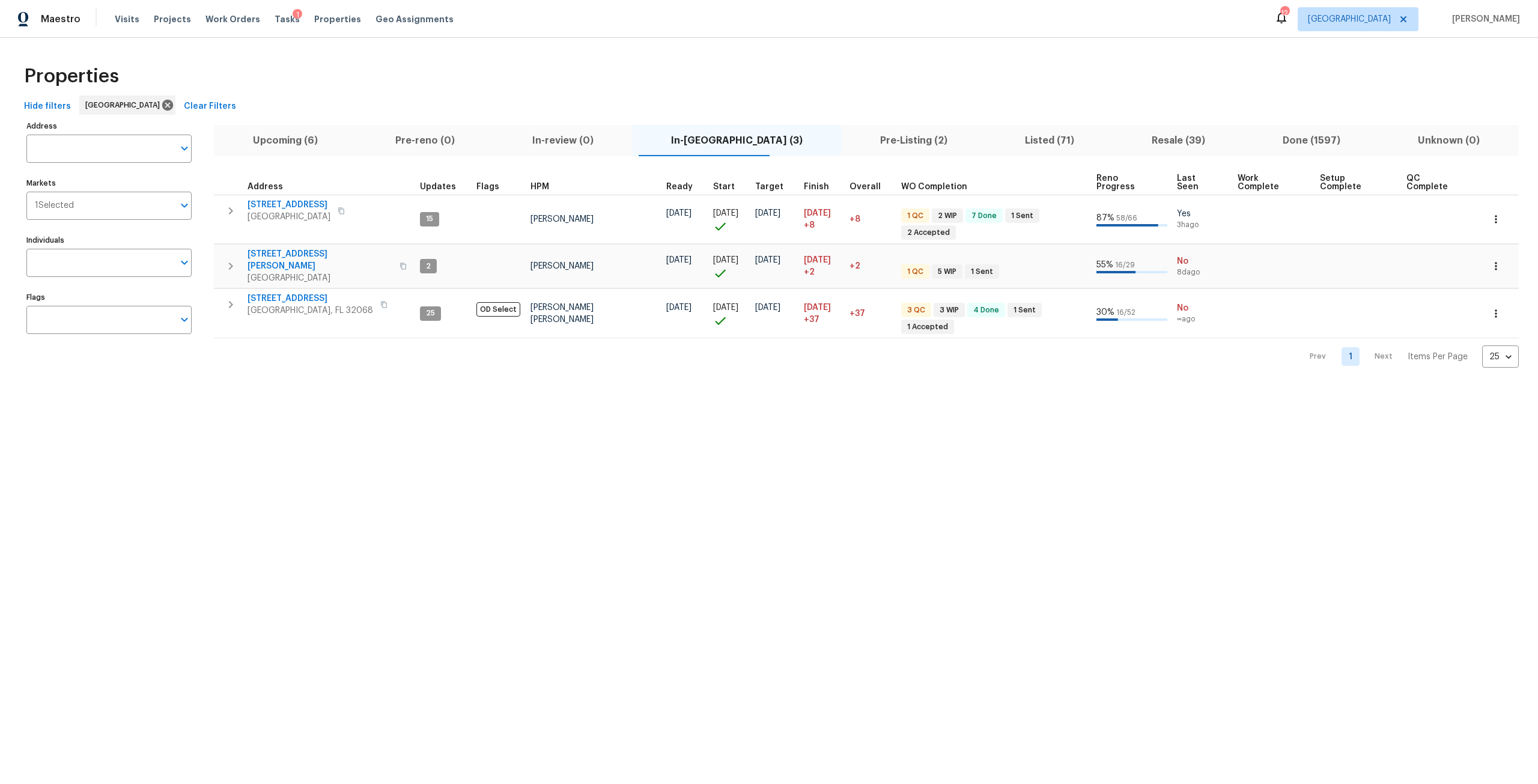
click at [80, 387] on html "Maestro Visits Projects Work Orders Tasks 1 Properties Geo Assignments 12 Jacks…" at bounding box center [769, 193] width 1538 height 387
click at [302, 141] on span "Upcoming (6)" at bounding box center [285, 141] width 128 height 17
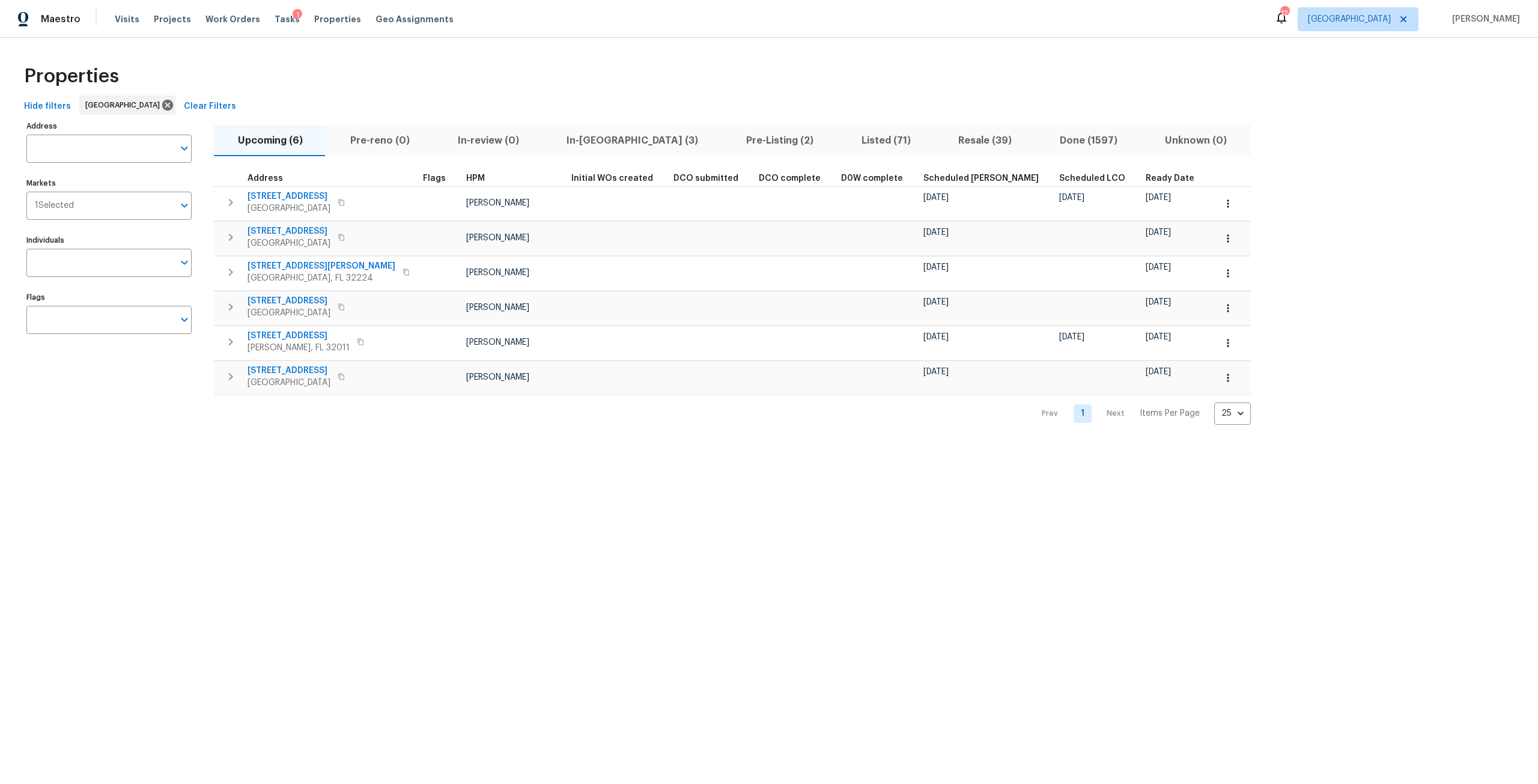
click at [729, 137] on span "Pre-Listing (2)" at bounding box center [779, 141] width 101 height 17
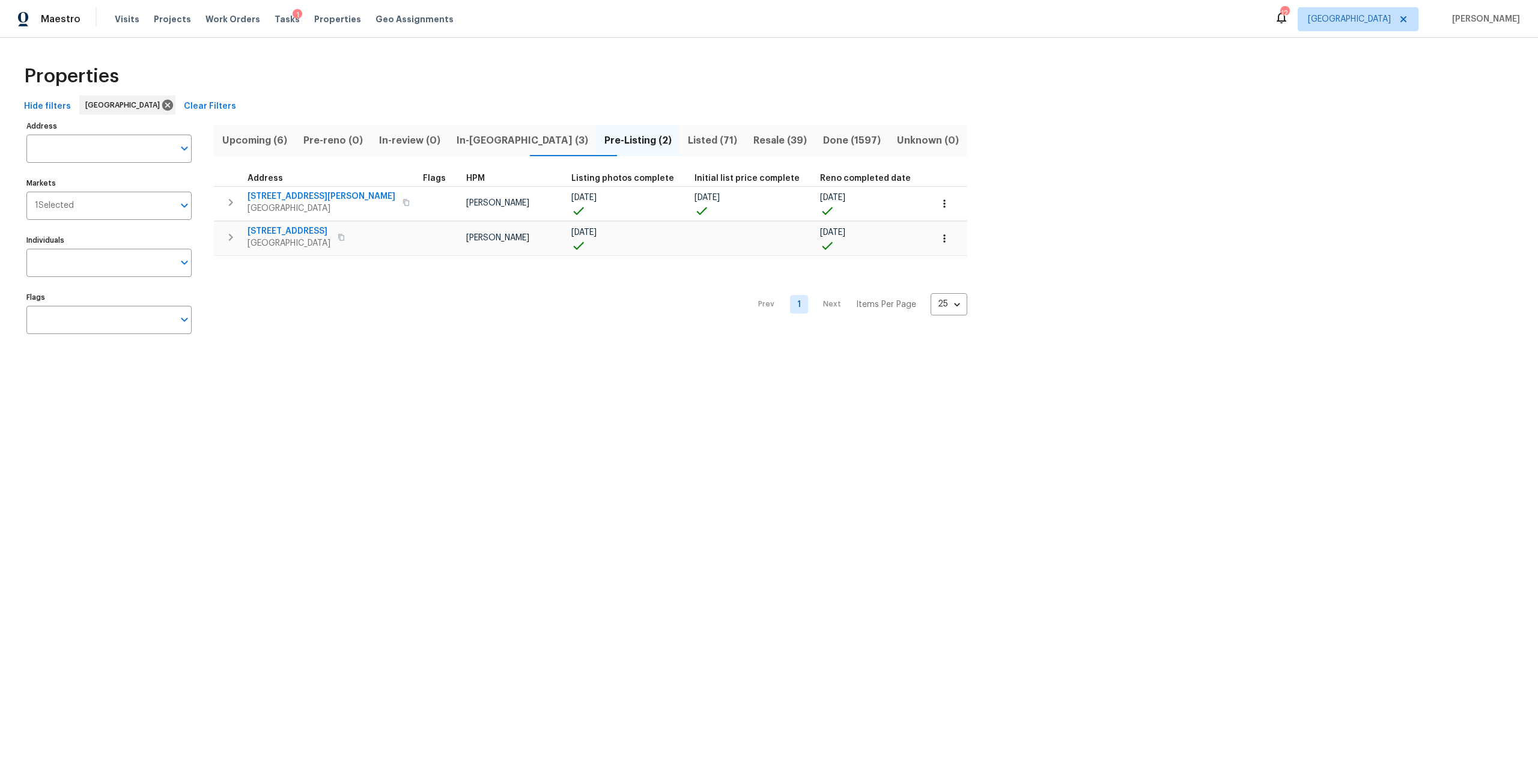
click at [495, 147] on span "In-[GEOGRAPHIC_DATA] (3)" at bounding box center [522, 141] width 133 height 17
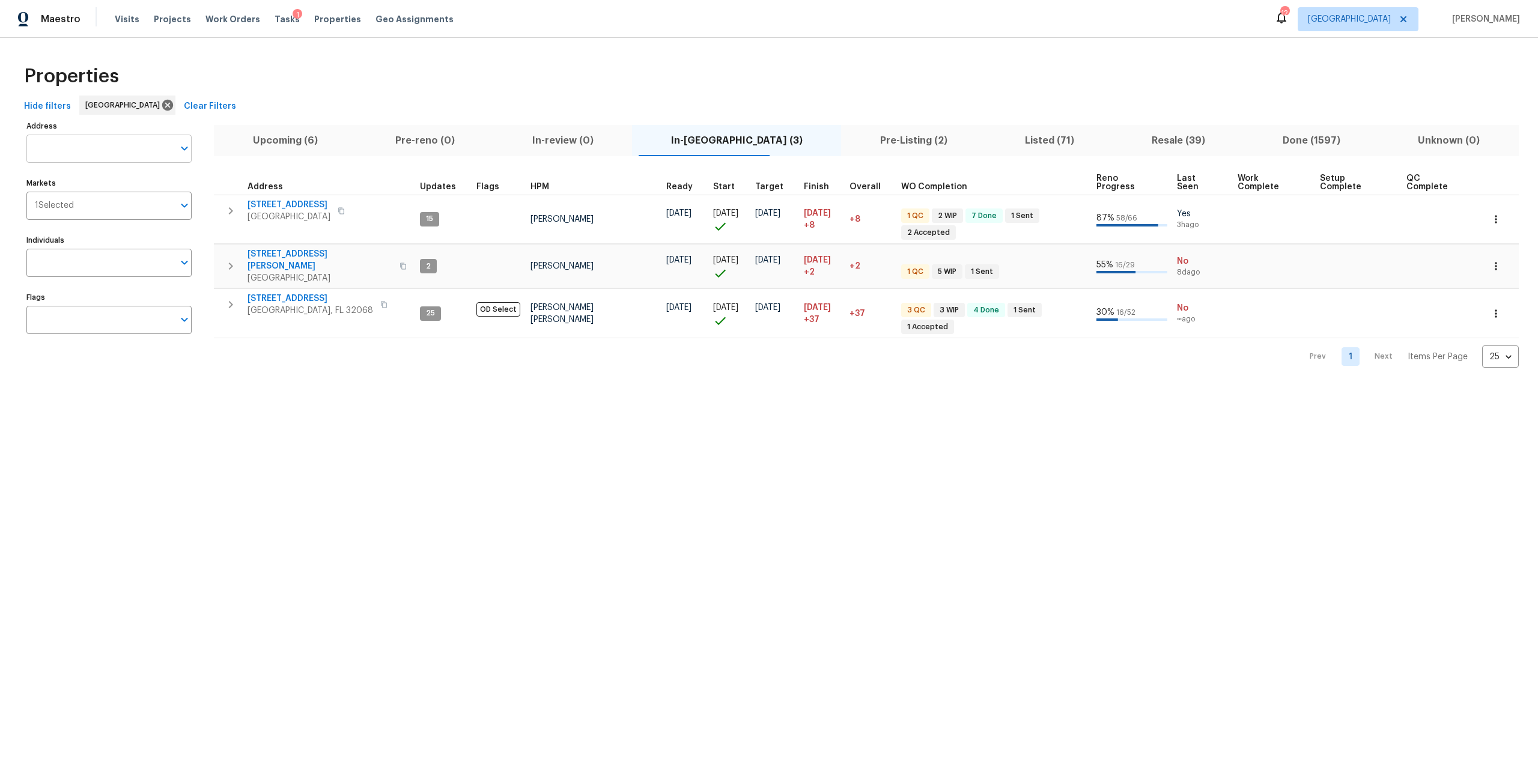
click at [71, 141] on input "Address" at bounding box center [100, 148] width 147 height 28
type input "6848"
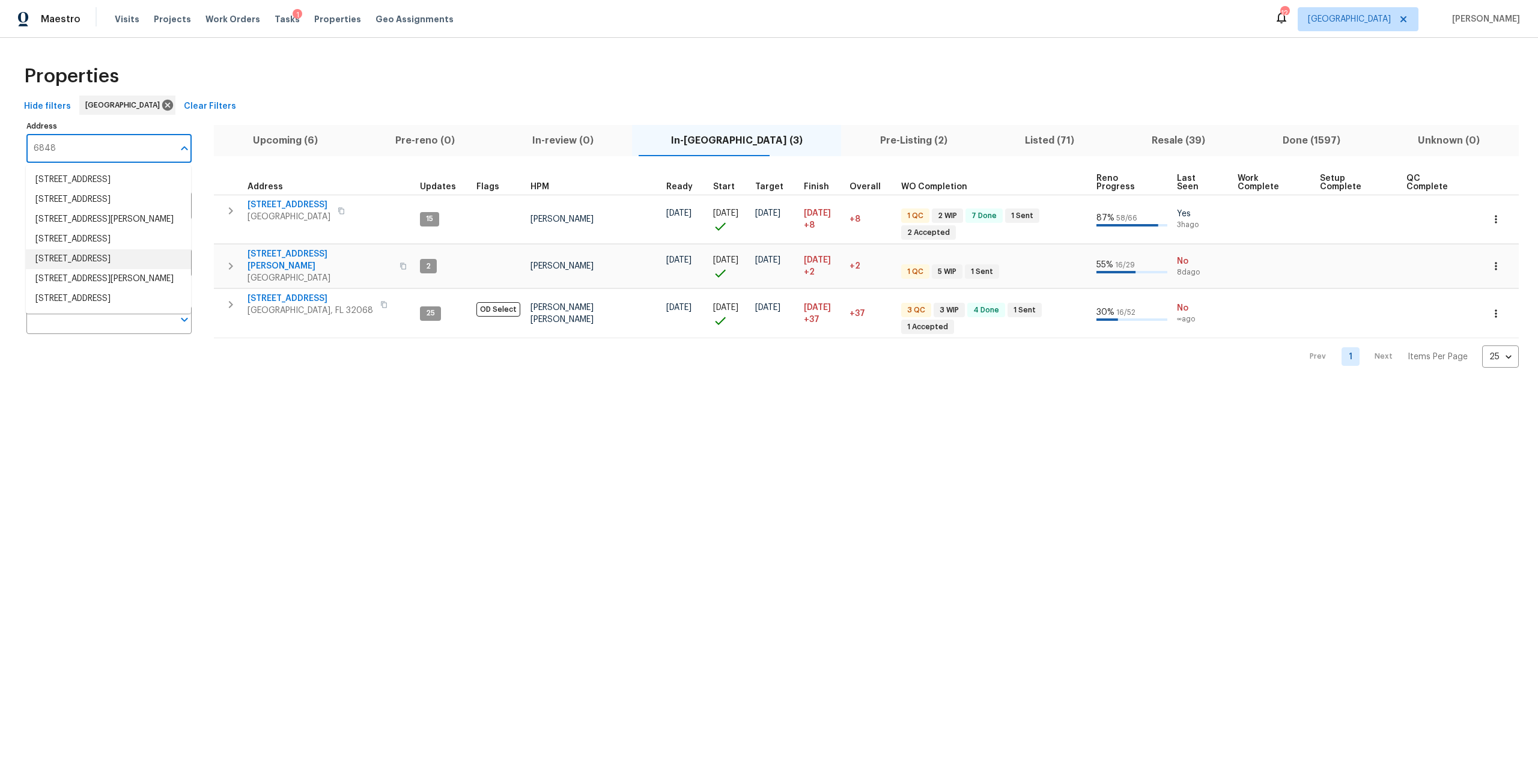
click at [136, 269] on li "6848 Lake Mist Ln Jacksonville FL 32210" at bounding box center [108, 258] width 165 height 19
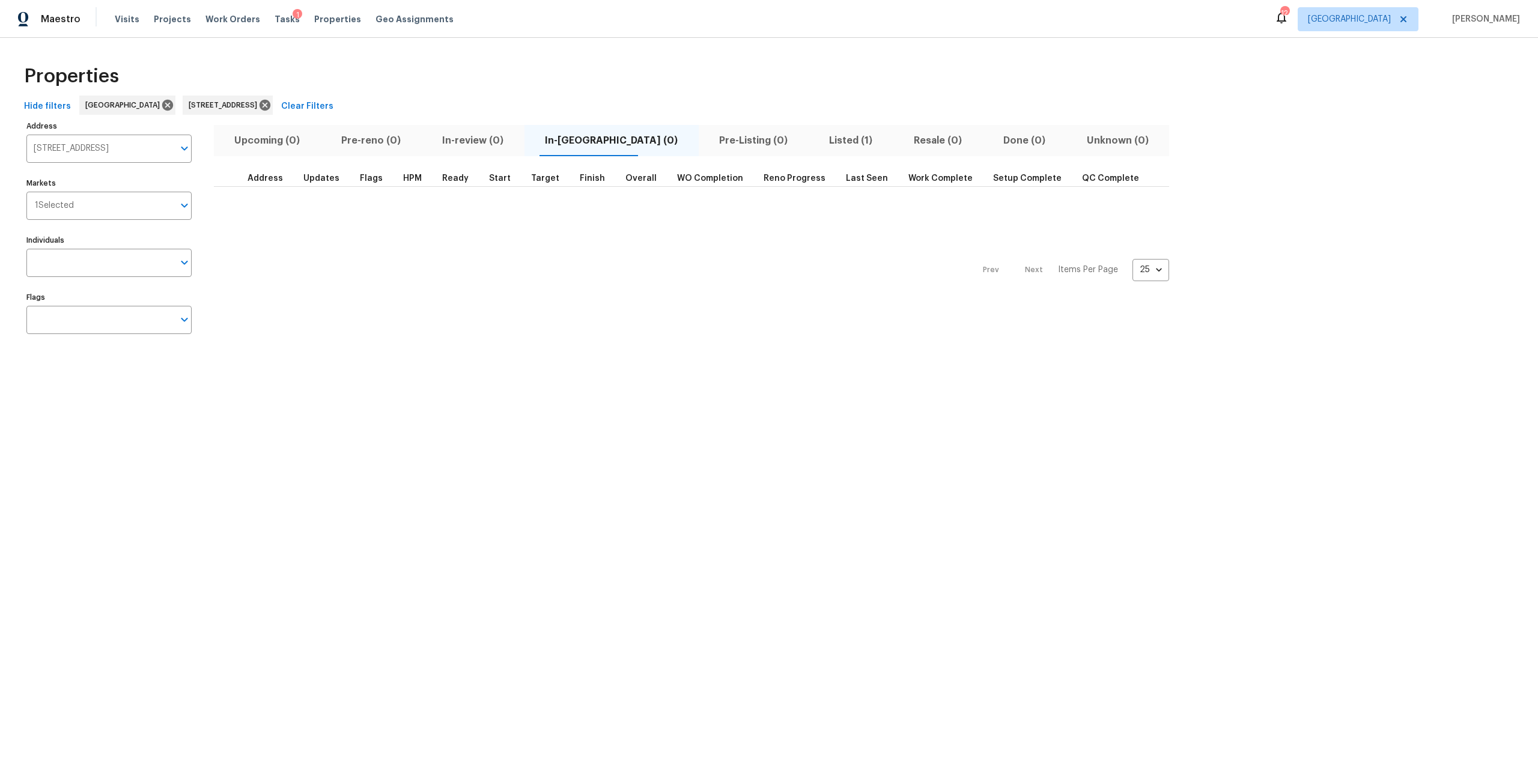
click at [786, 156] on div "Upcoming (0) Pre-reno (0) In-review (0) In-reno (0) Pre-Listing (0) Listed (1) …" at bounding box center [691, 232] width 955 height 229
click at [808, 154] on button "Listed (1)" at bounding box center [850, 141] width 85 height 31
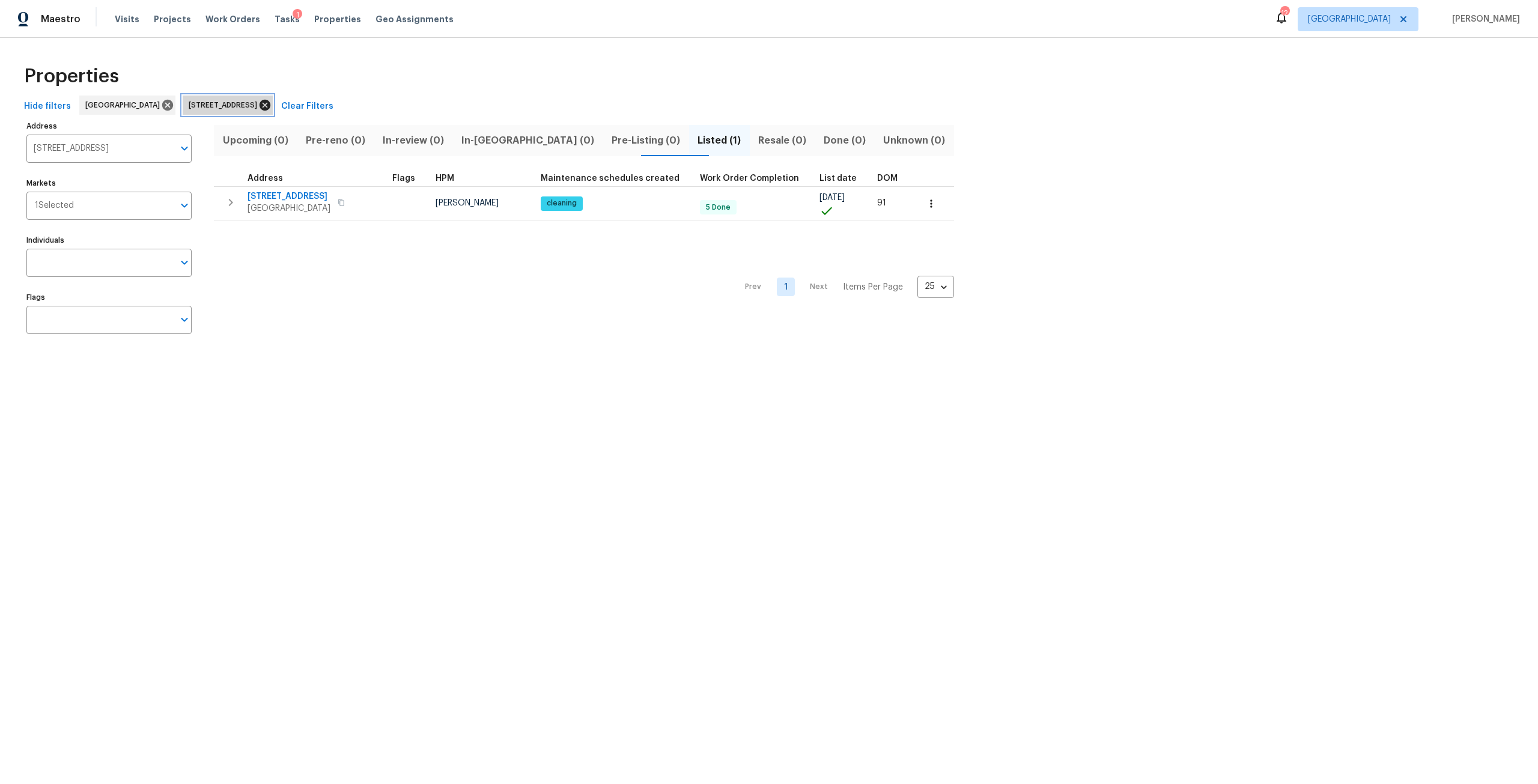
click at [272, 104] on icon at bounding box center [265, 105] width 14 height 14
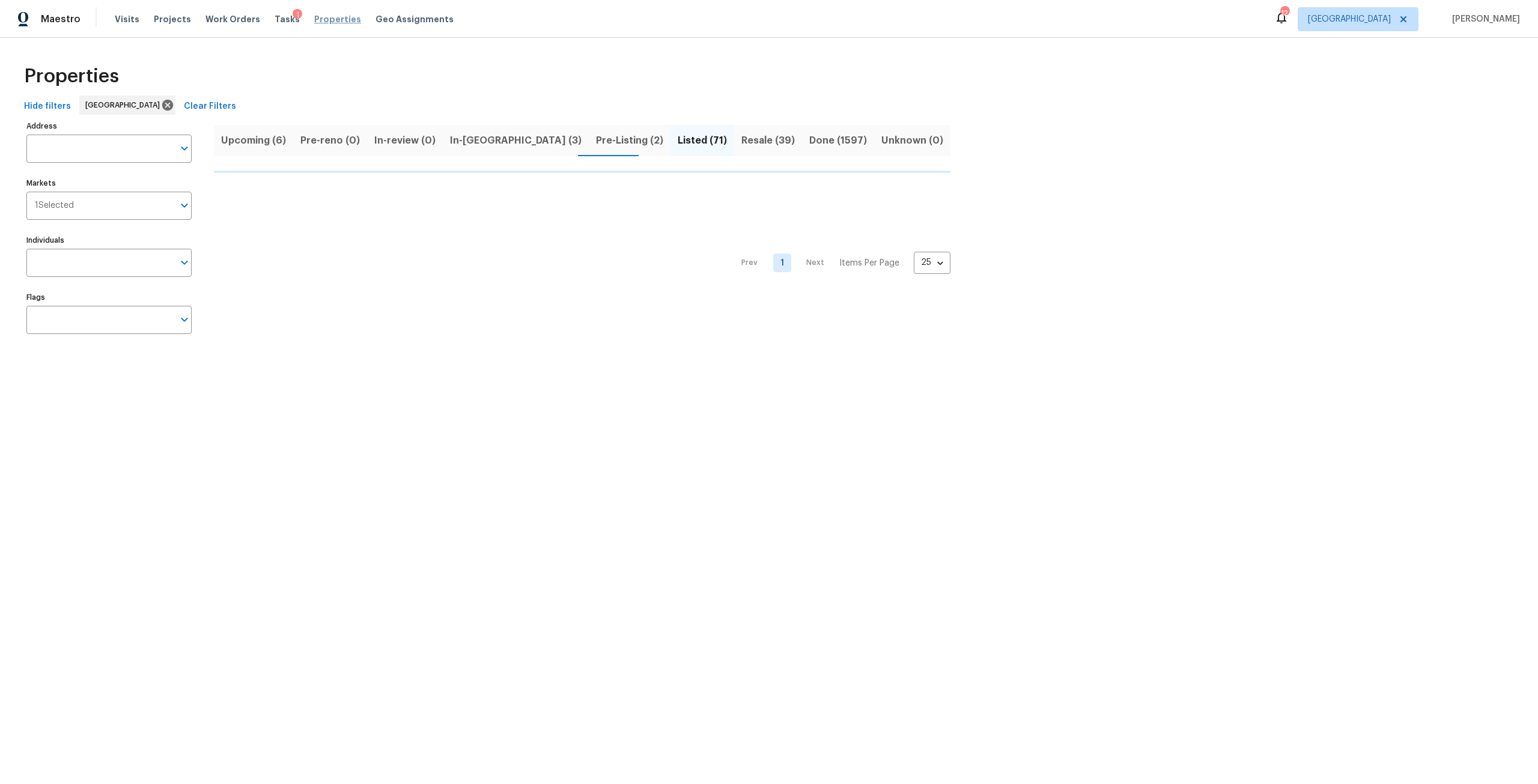
click at [317, 19] on span "Properties" at bounding box center [337, 19] width 47 height 12
click at [274, 18] on span "Tasks" at bounding box center [287, 19] width 25 height 8
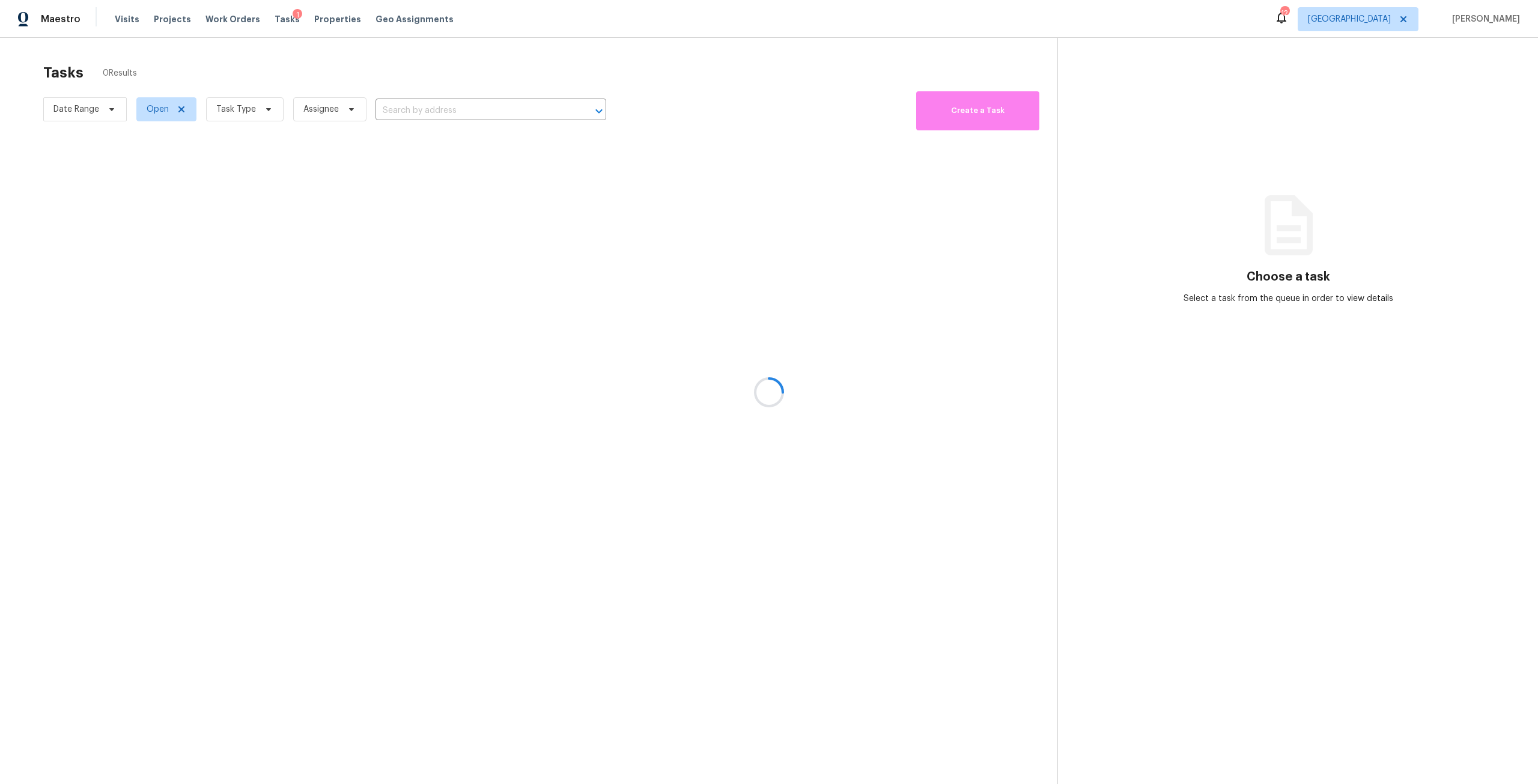
click at [265, 115] on div at bounding box center [769, 392] width 1538 height 784
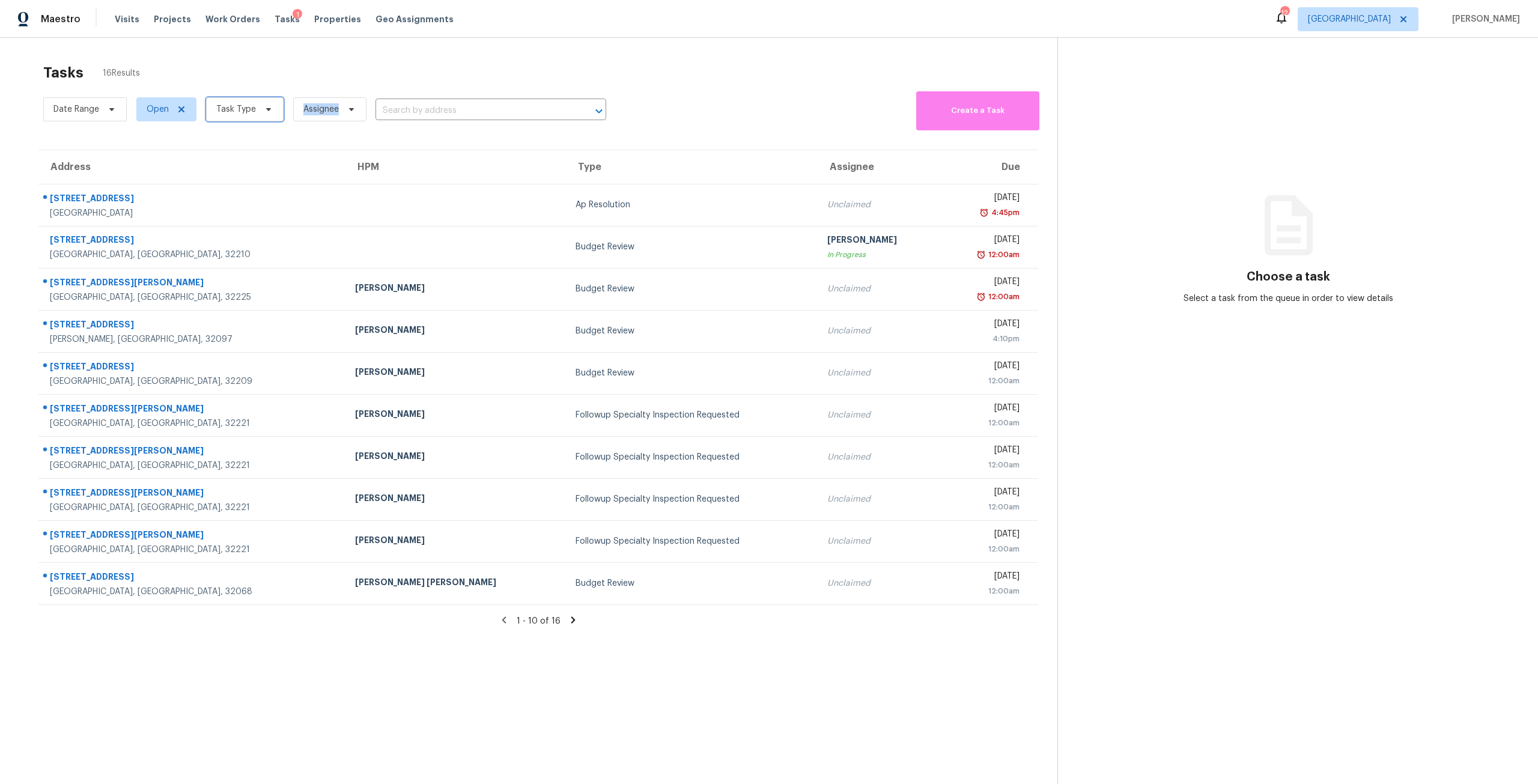
click at [265, 115] on span "Task Type" at bounding box center [244, 109] width 77 height 24
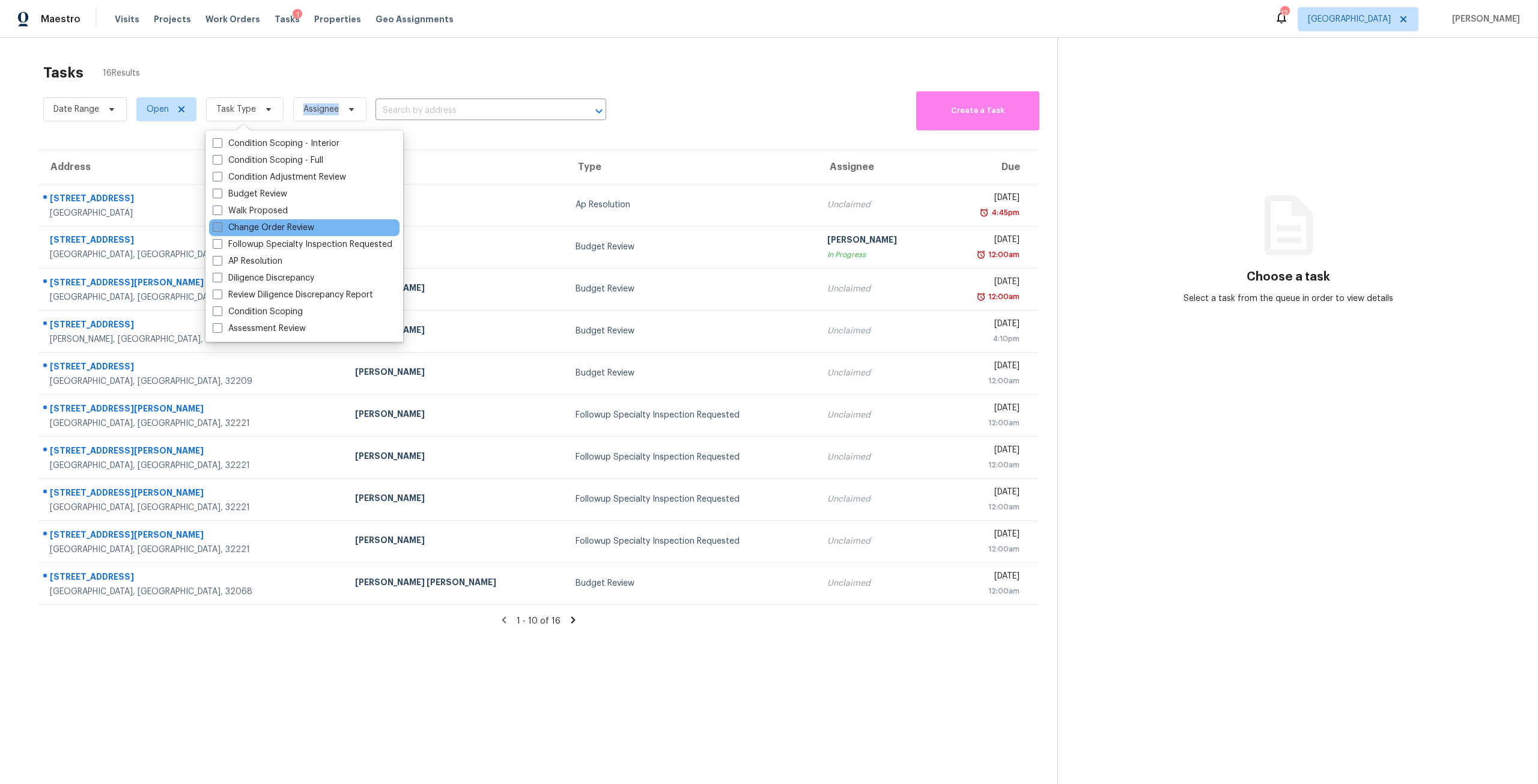
click at [278, 225] on label "Change Order Review" at bounding box center [263, 228] width 102 height 12
click at [220, 225] on input "Change Order Review" at bounding box center [216, 225] width 8 height 8
checkbox input "true"
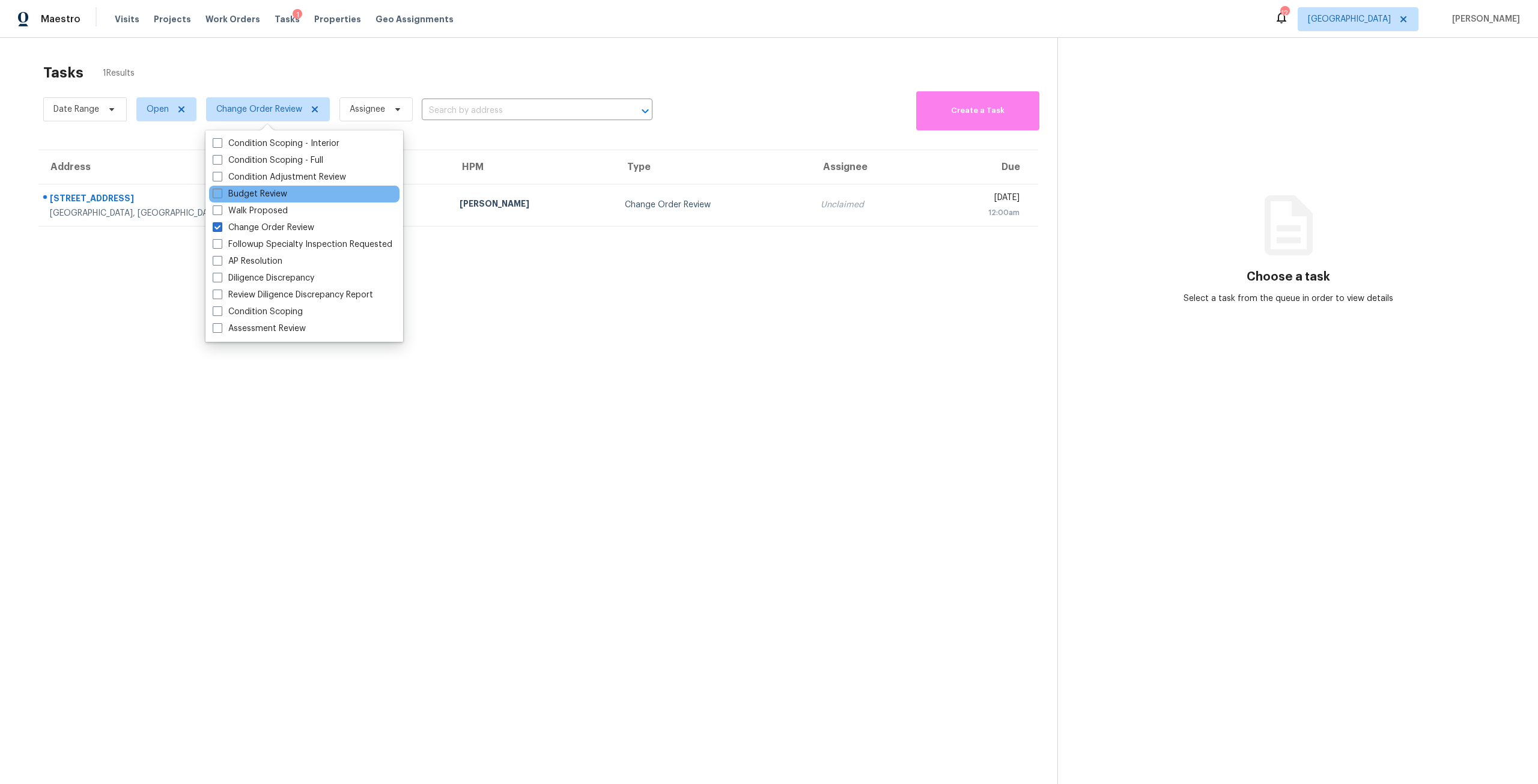
click at [292, 198] on div "Budget Review" at bounding box center [304, 194] width 191 height 17
click at [269, 189] on label "Budget Review" at bounding box center [250, 194] width 75 height 12
click at [220, 189] on input "Budget Review" at bounding box center [216, 191] width 8 height 8
checkbox input "true"
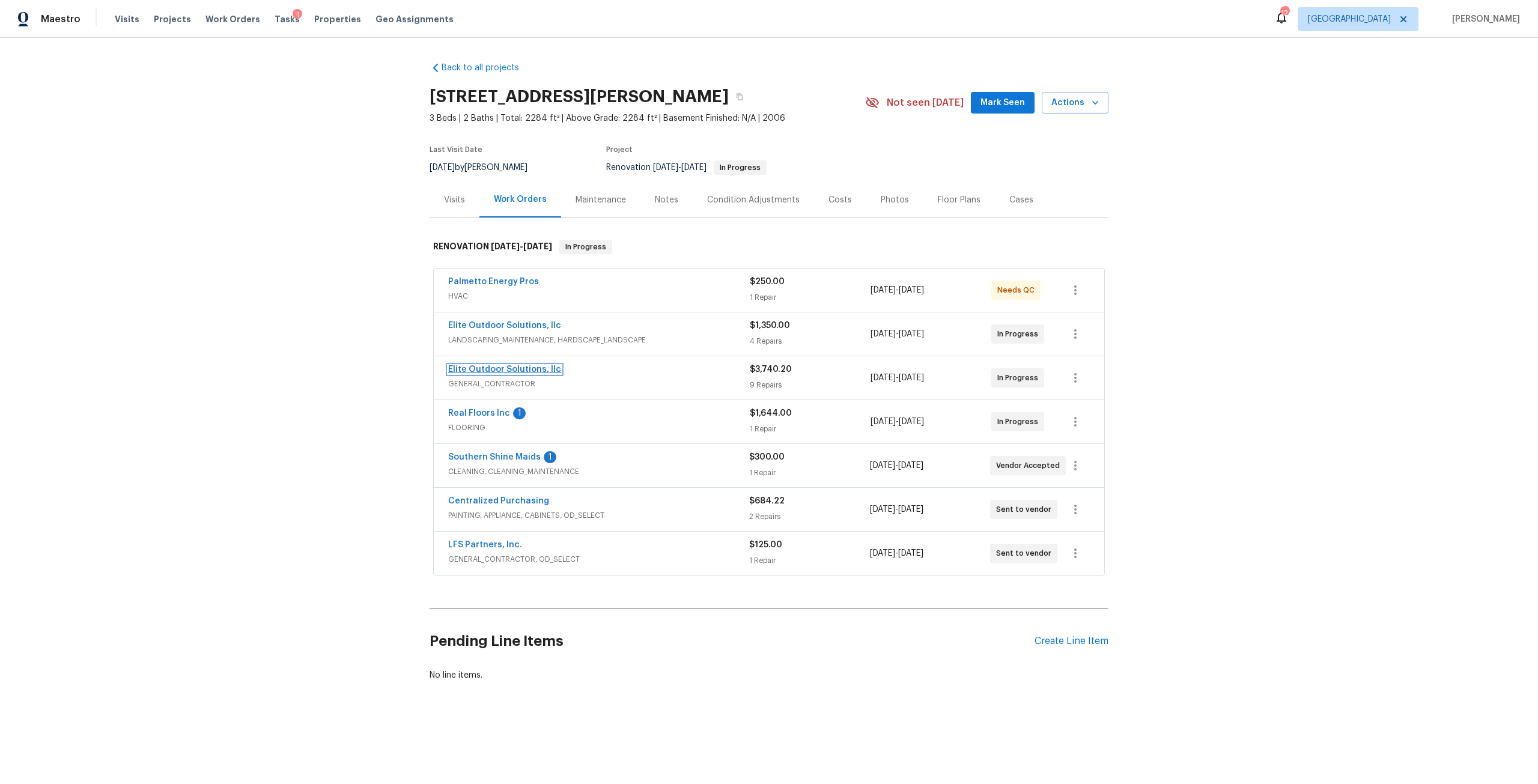
click at [516, 370] on link "Elite Outdoor Solutions, llc" at bounding box center [504, 369] width 113 height 8
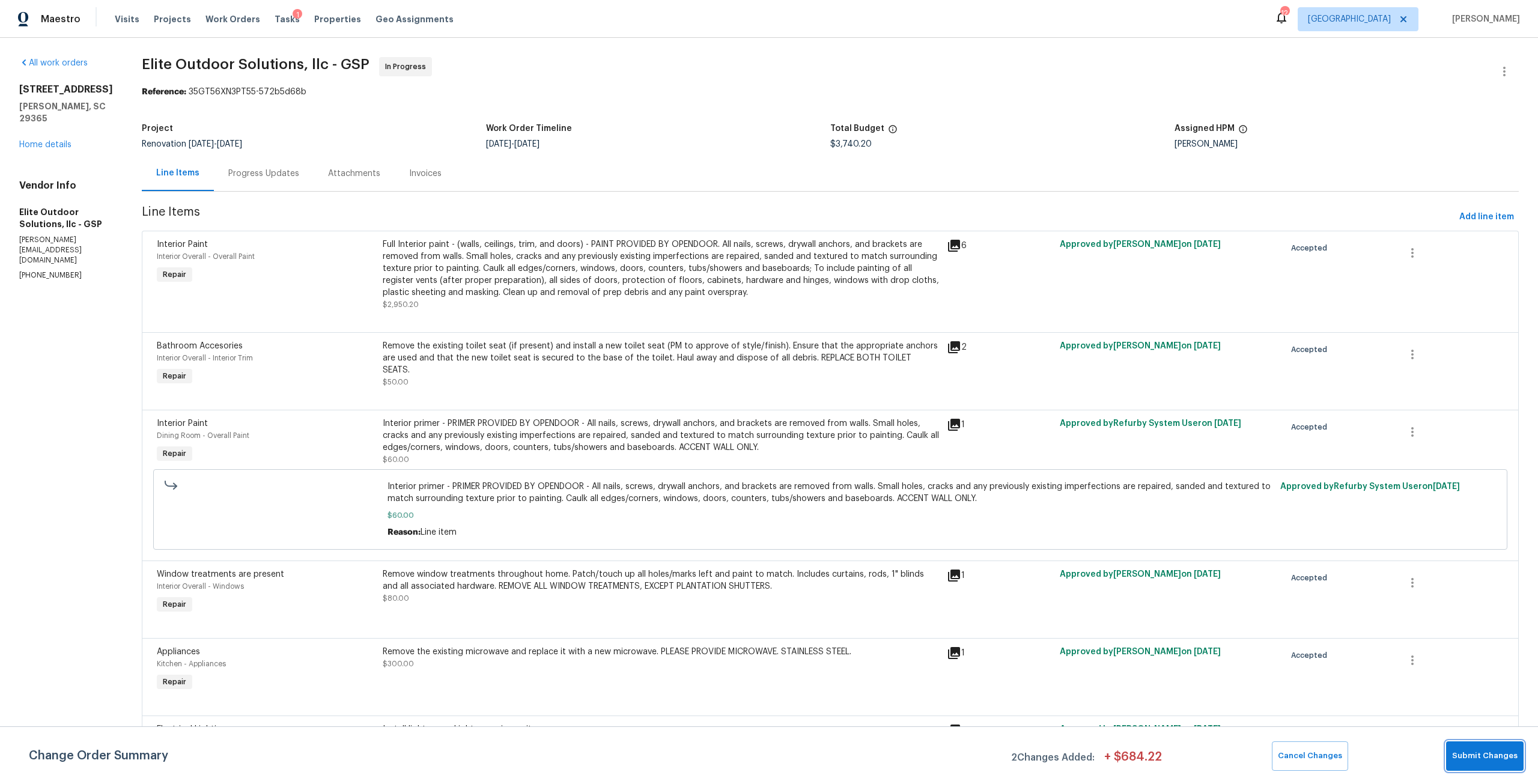
click at [1477, 770] on button "Submit Changes" at bounding box center [1484, 755] width 77 height 30
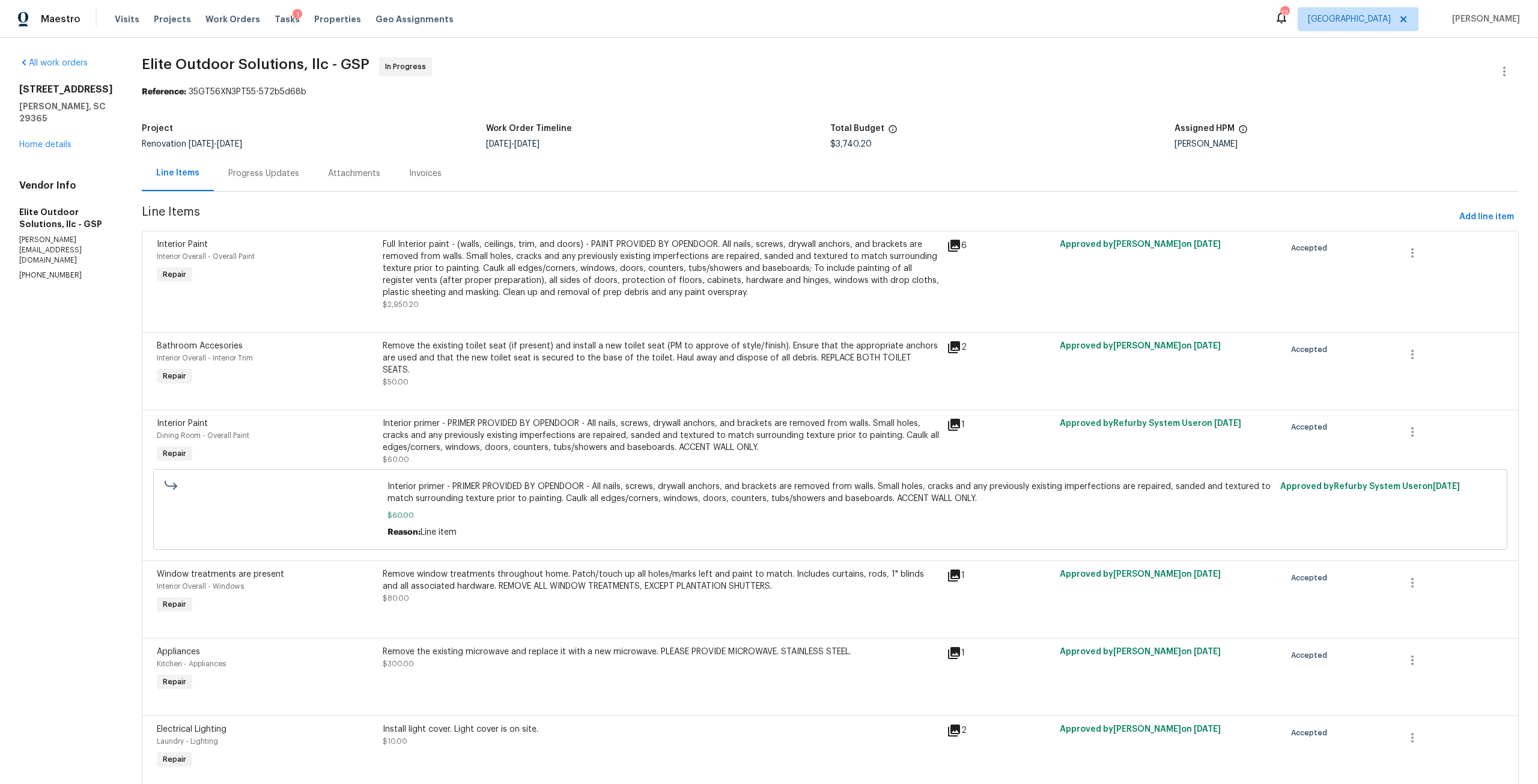
click at [711, 255] on div "Full Interior paint - (walls, ceilings, trim, and doors) - PAINT PROVIDED BY OP…" at bounding box center [661, 268] width 556 height 60
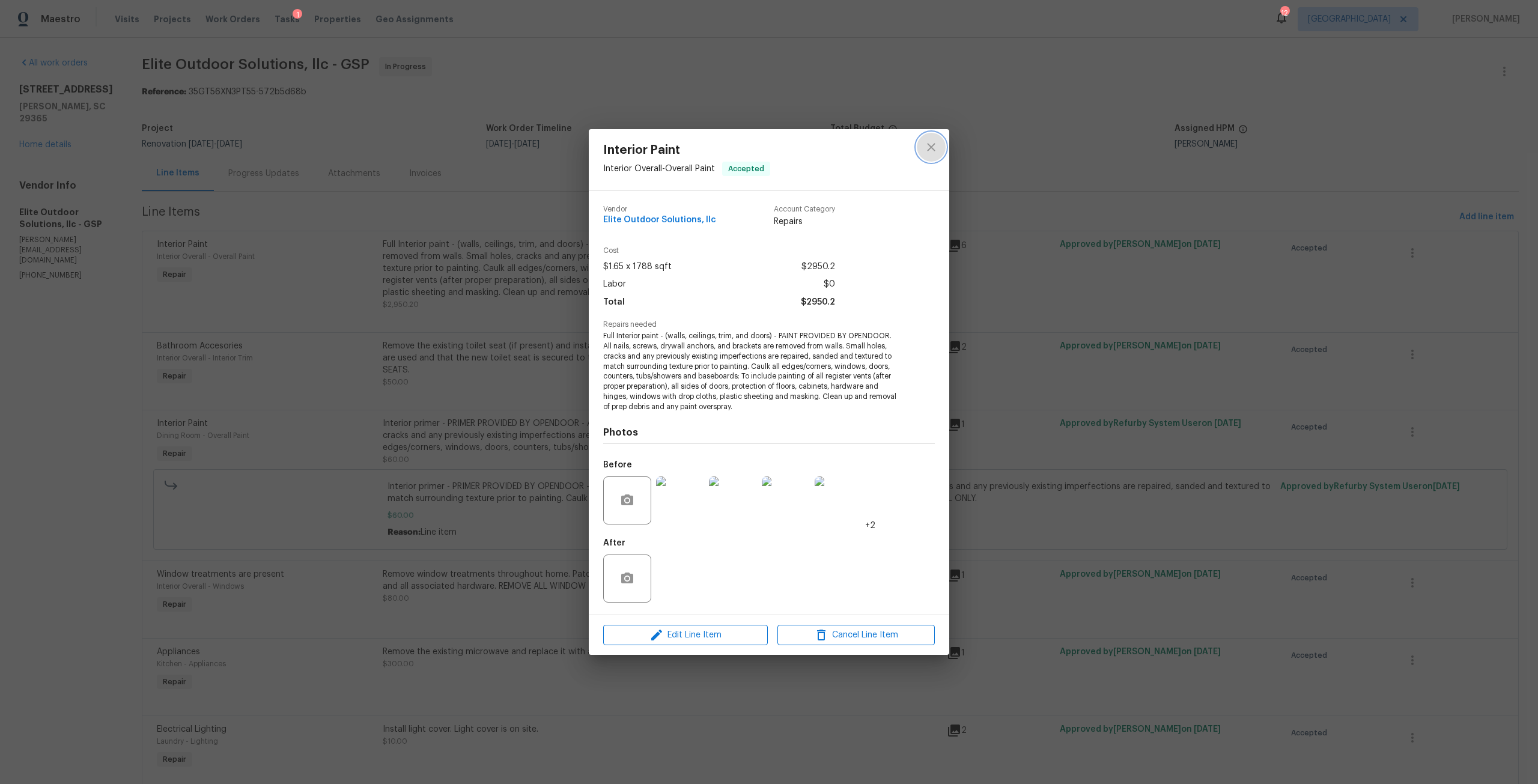
click at [939, 151] on button "close" at bounding box center [931, 147] width 29 height 29
